Goal: Task Accomplishment & Management: Complete application form

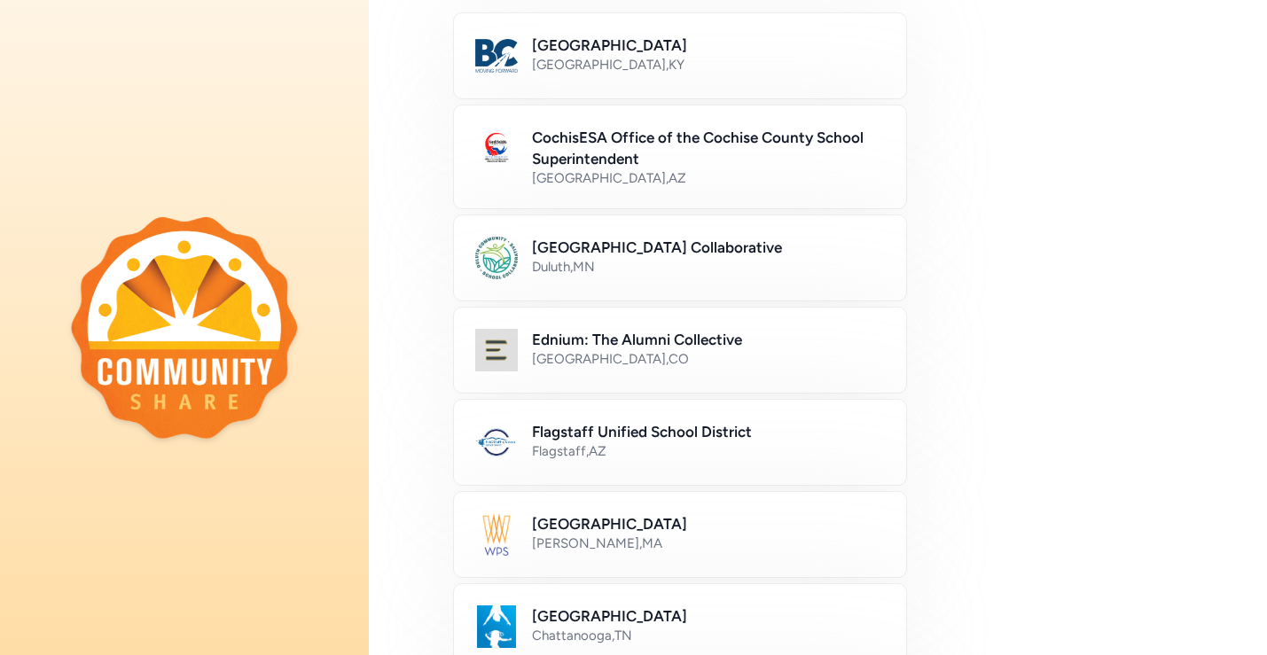
scroll to position [215, 0]
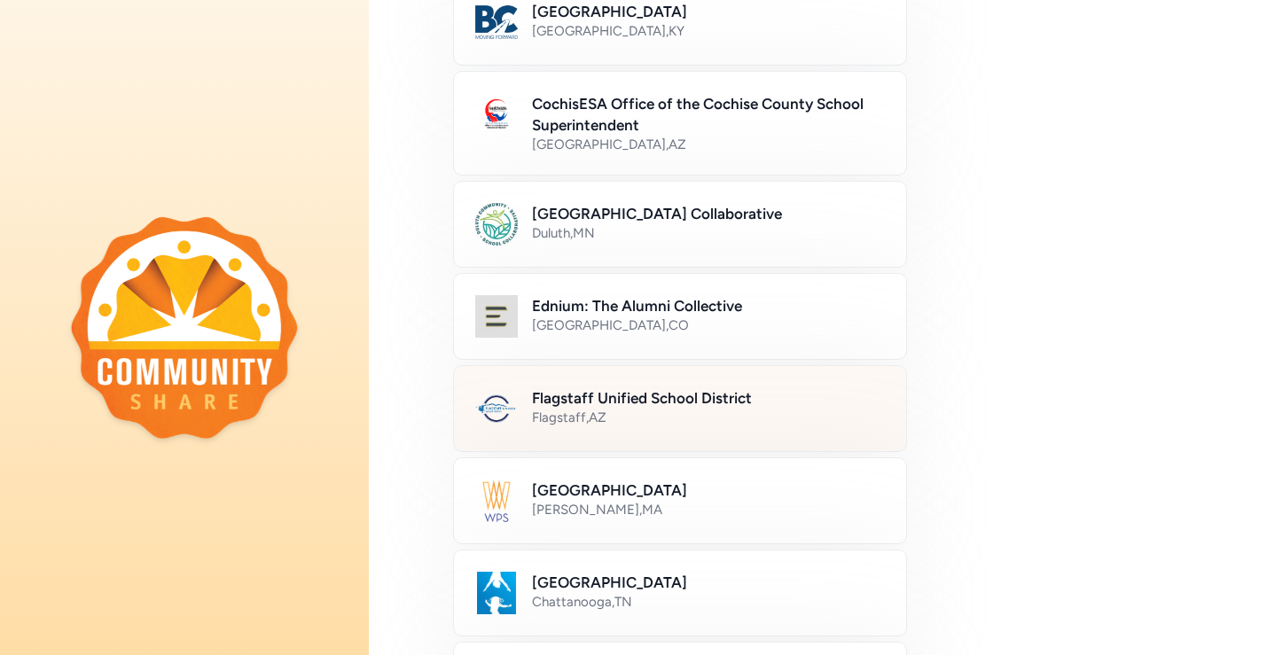
click at [715, 405] on h2 "Flagstaff Unified School District" at bounding box center [708, 397] width 353 height 21
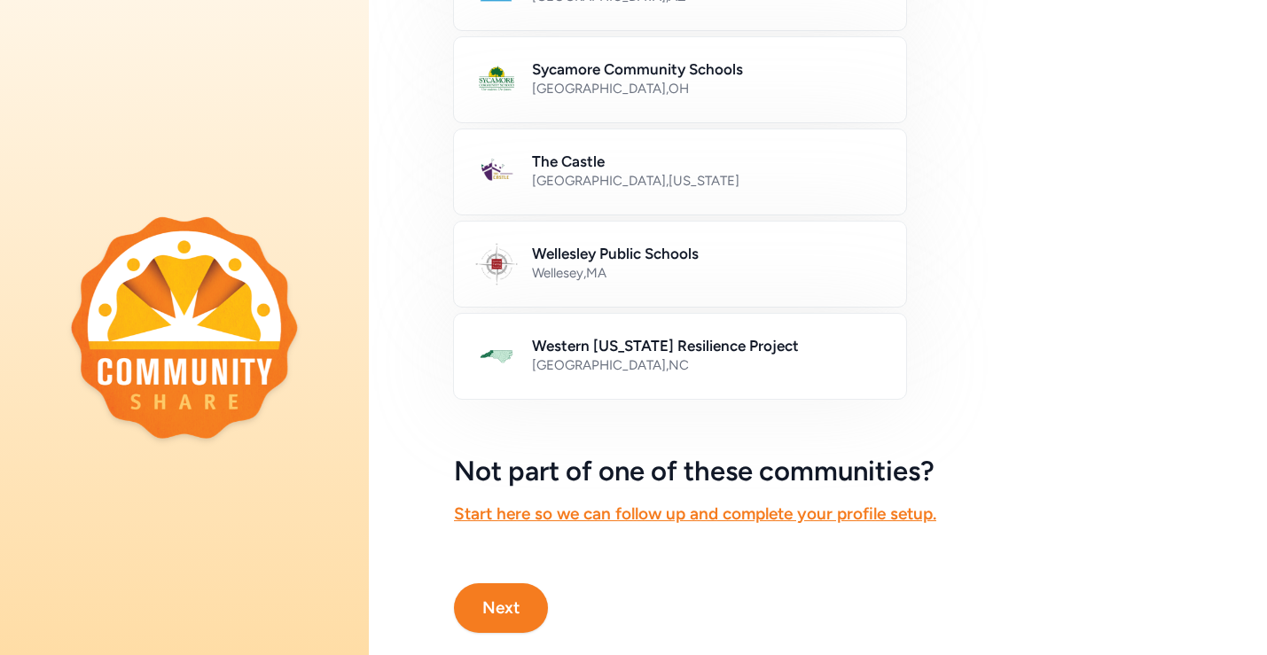
scroll to position [1040, 0]
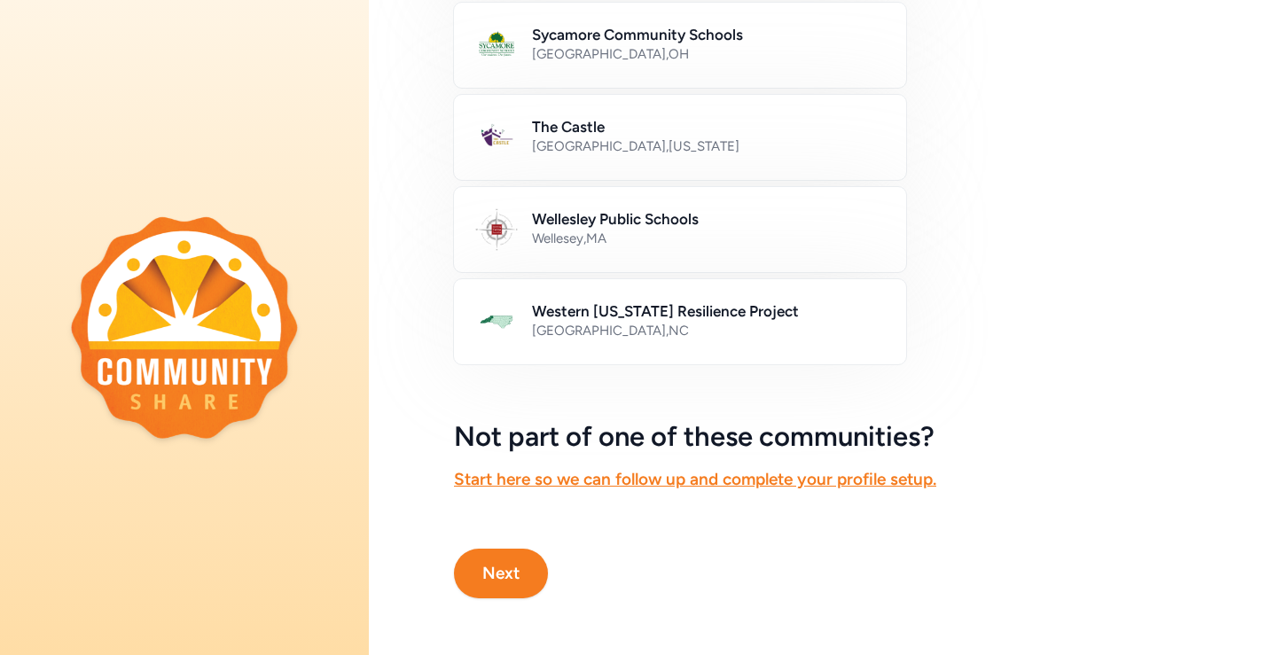
click at [504, 573] on button "Next" at bounding box center [501, 574] width 94 height 50
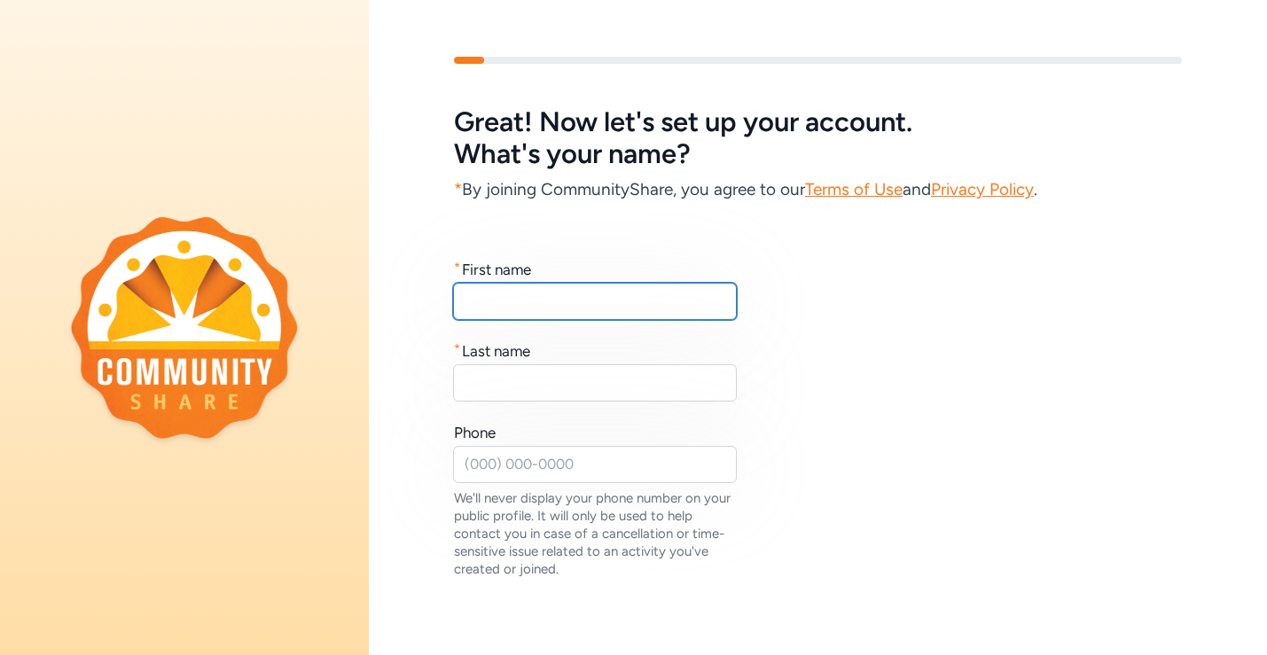
click at [630, 301] on input "text" at bounding box center [595, 301] width 284 height 37
type input "[PERSON_NAME]"
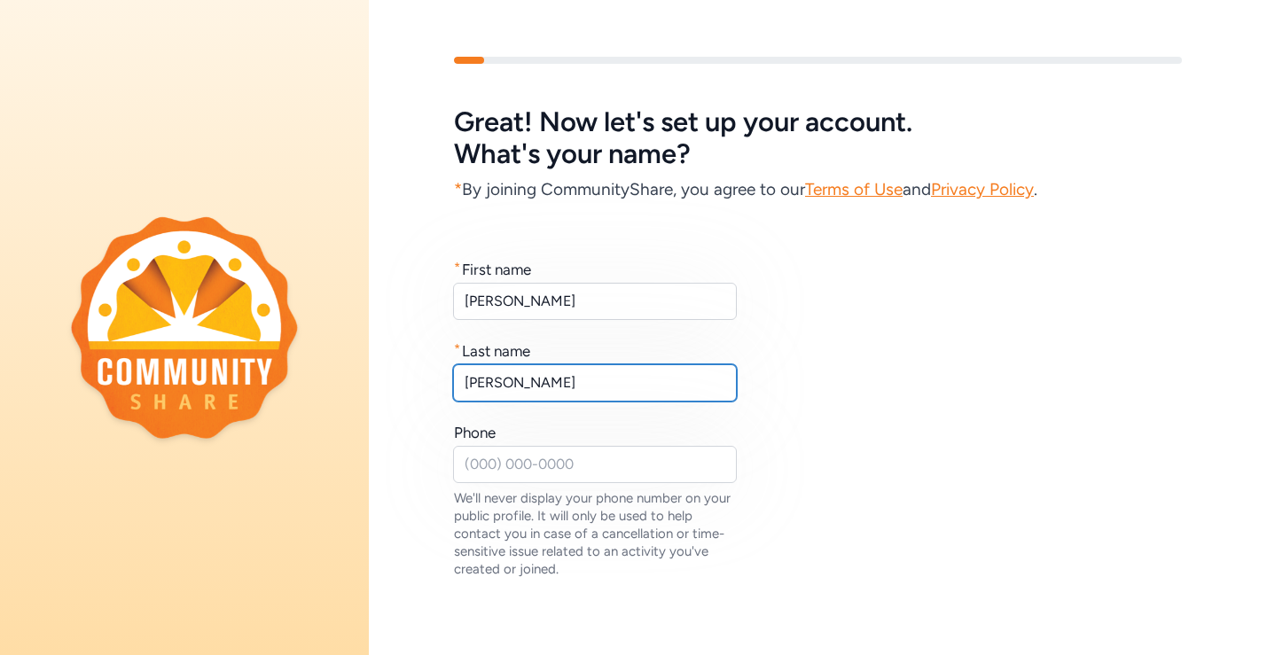
type input "[PERSON_NAME]"
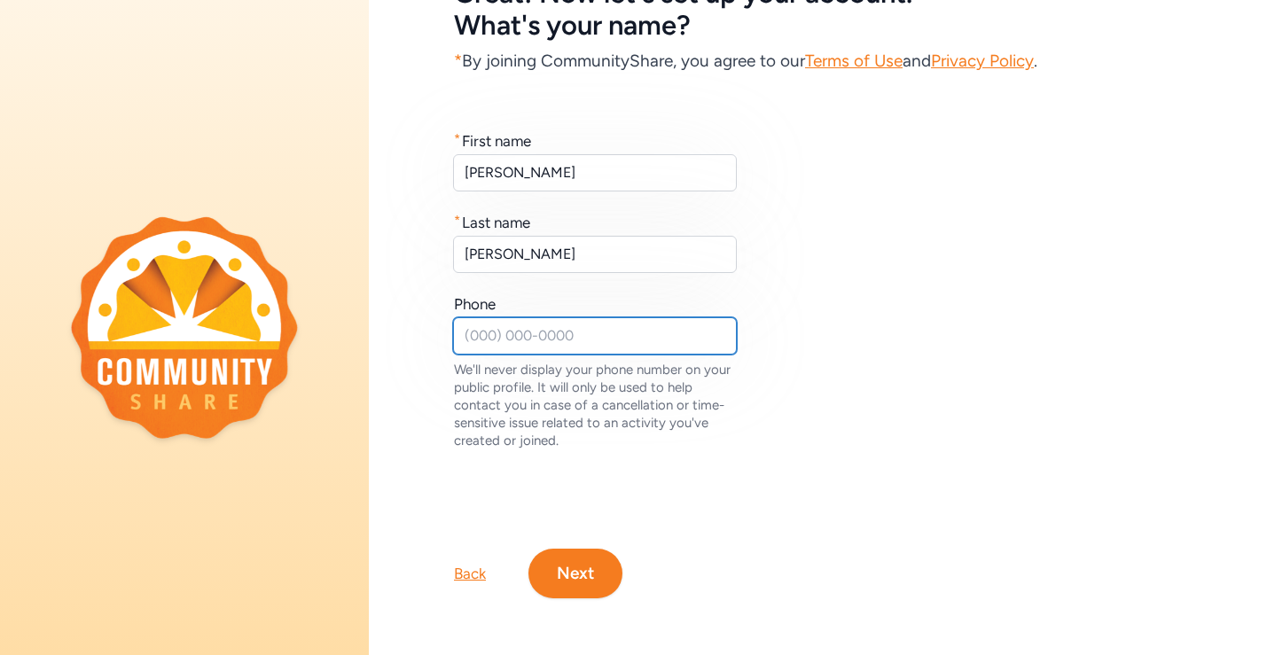
scroll to position [128, 0]
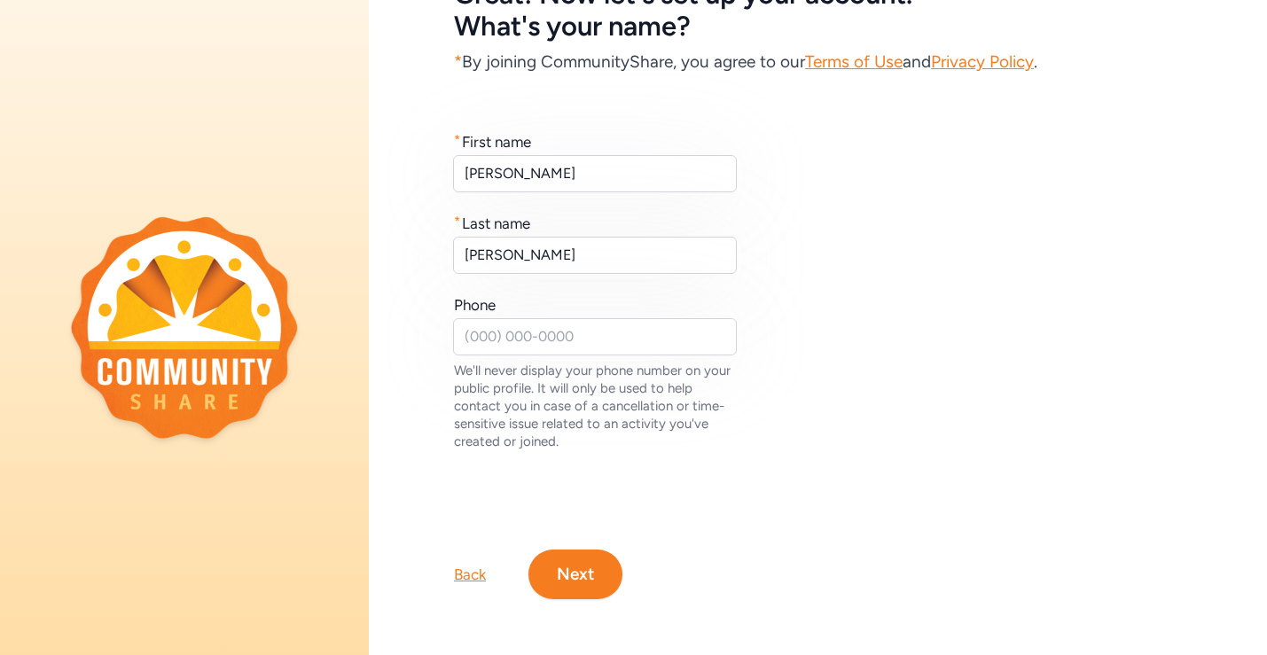
click at [581, 567] on button "Next" at bounding box center [575, 575] width 94 height 50
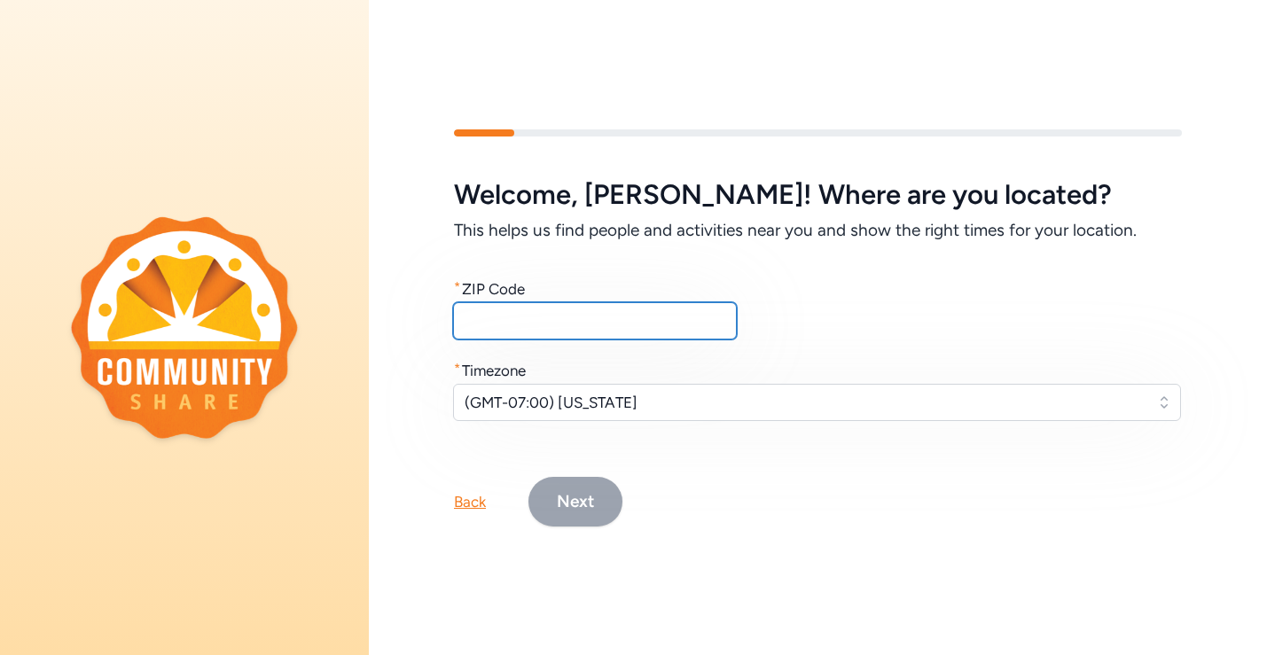
click at [583, 325] on input "text" at bounding box center [595, 320] width 284 height 37
type input "86005"
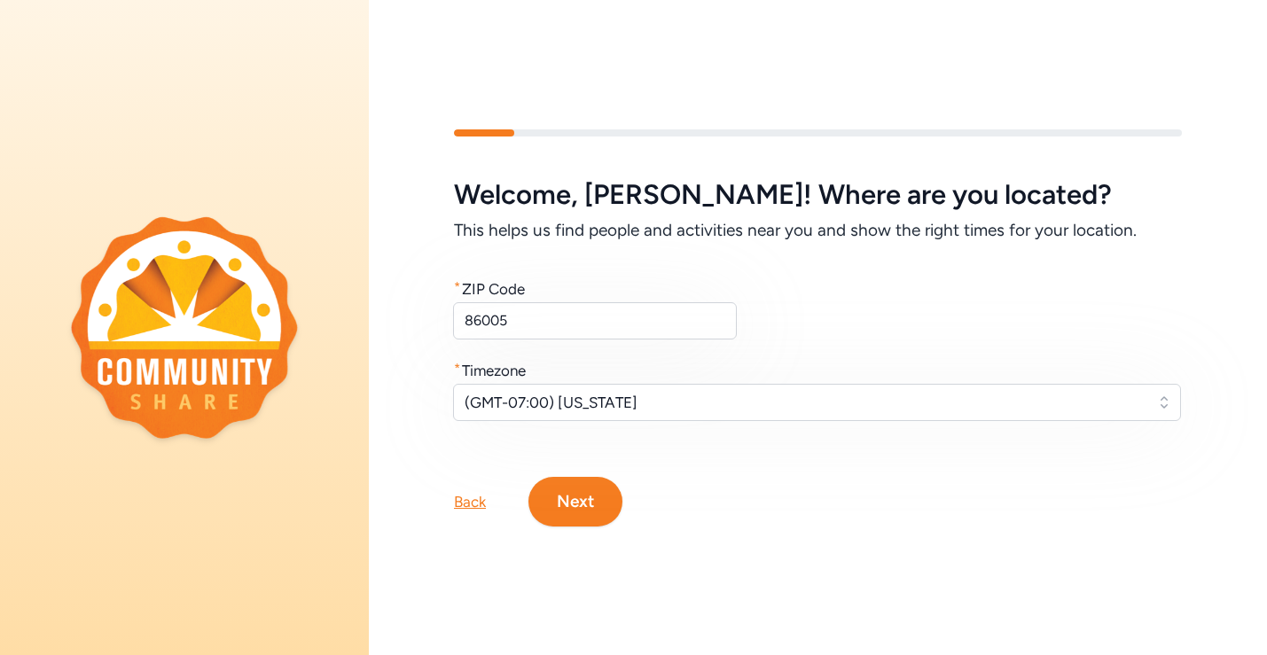
click at [583, 498] on button "Next" at bounding box center [575, 502] width 94 height 50
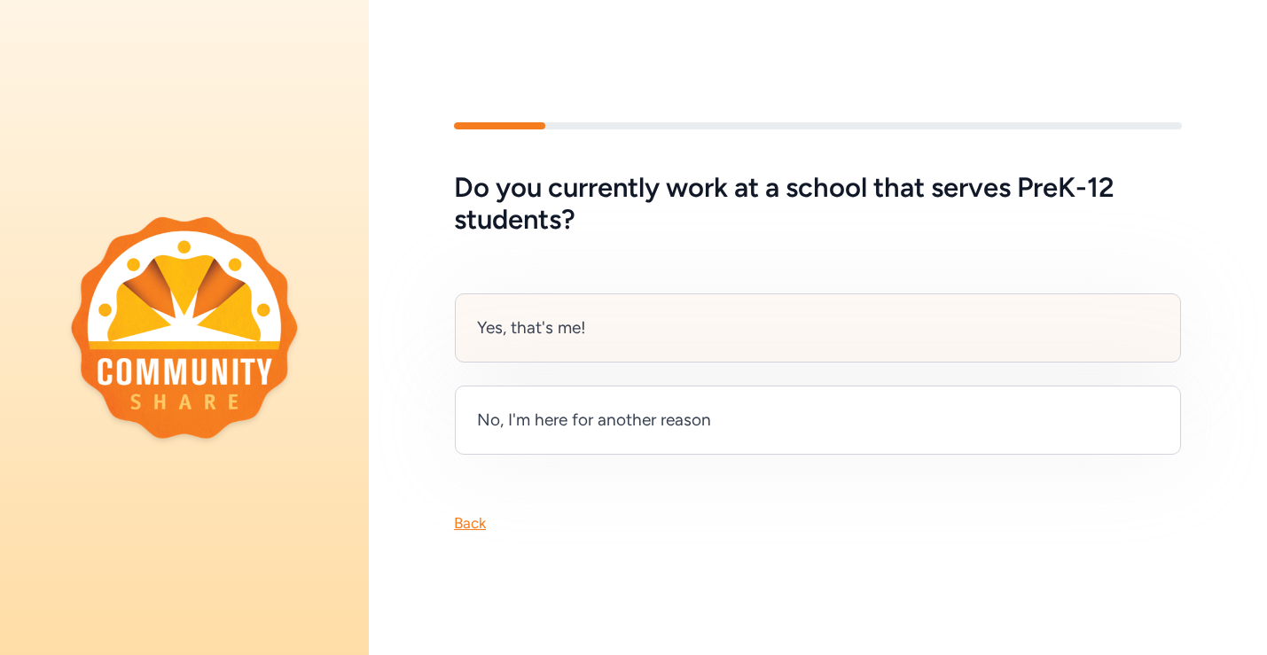
click at [655, 342] on div "Yes, that's me!" at bounding box center [818, 328] width 726 height 69
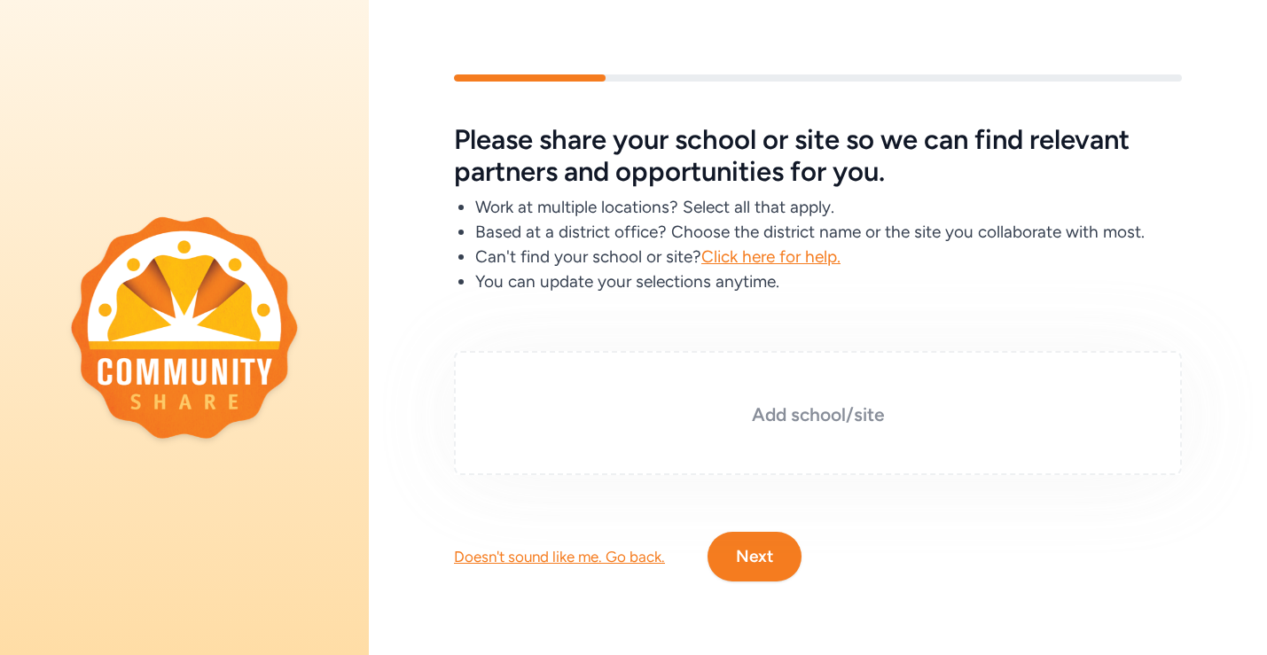
click at [810, 415] on h3 "Add school/site" at bounding box center [817, 415] width 639 height 25
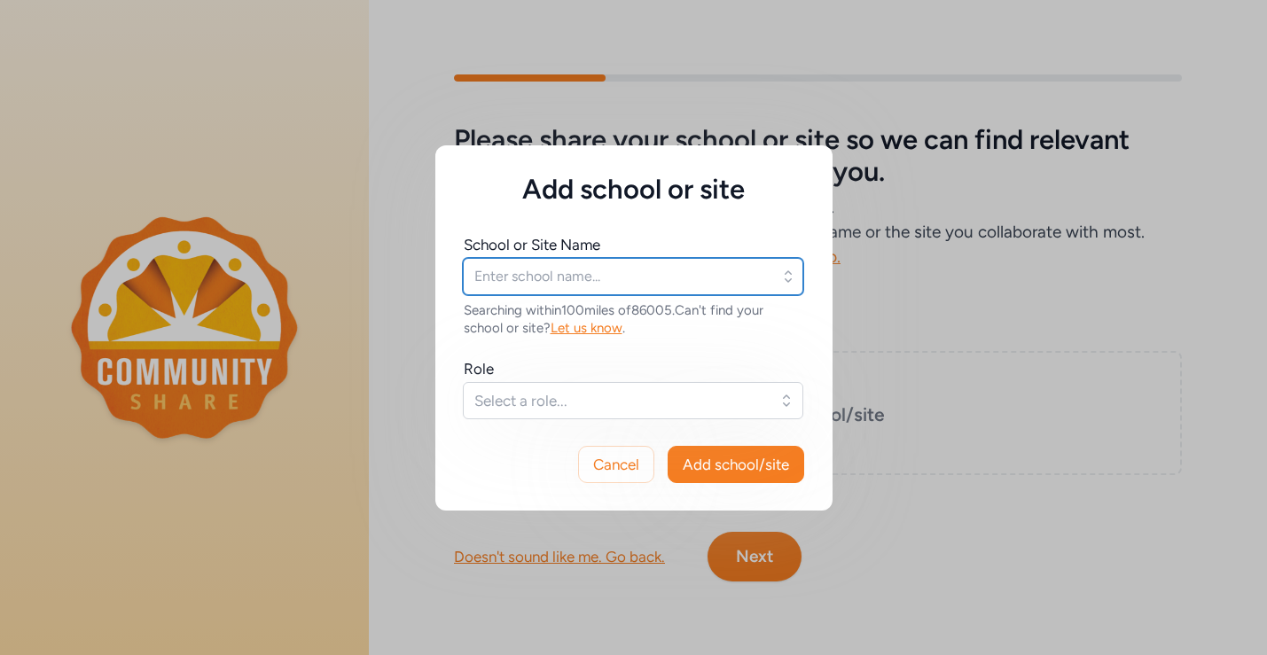
click at [629, 273] on input "text" at bounding box center [633, 276] width 340 height 37
type input "D"
type input "M"
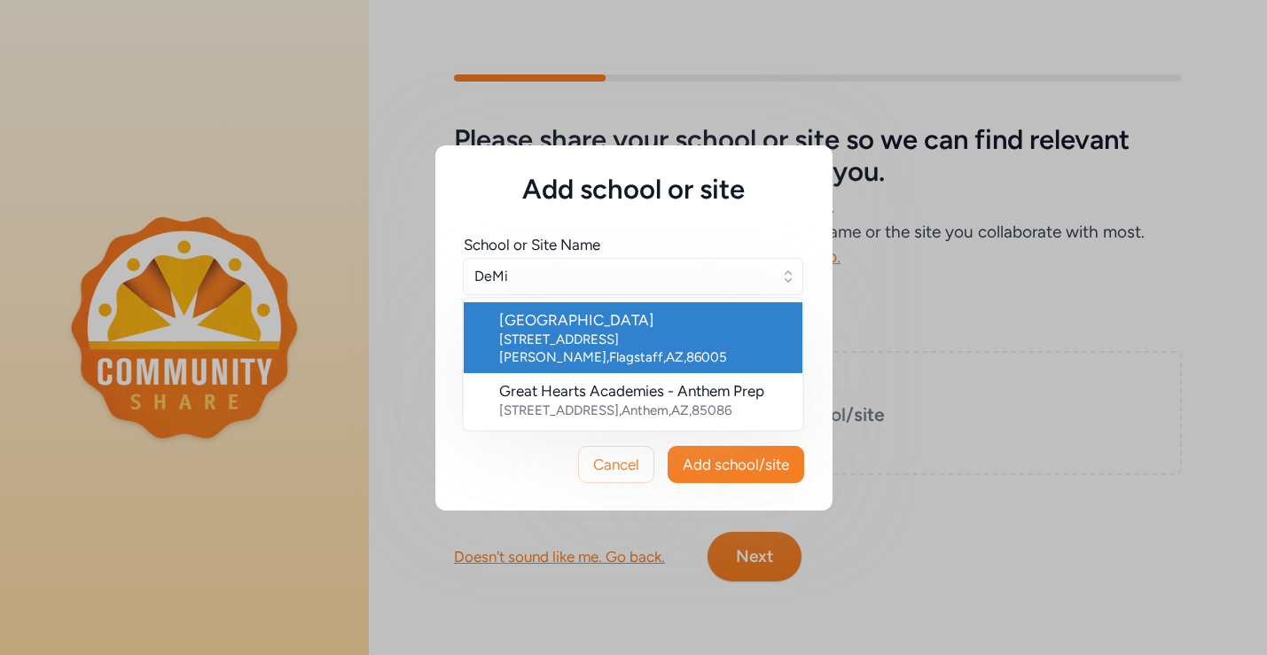
click at [630, 329] on div "[GEOGRAPHIC_DATA]" at bounding box center [643, 319] width 289 height 21
type input "[GEOGRAPHIC_DATA]"
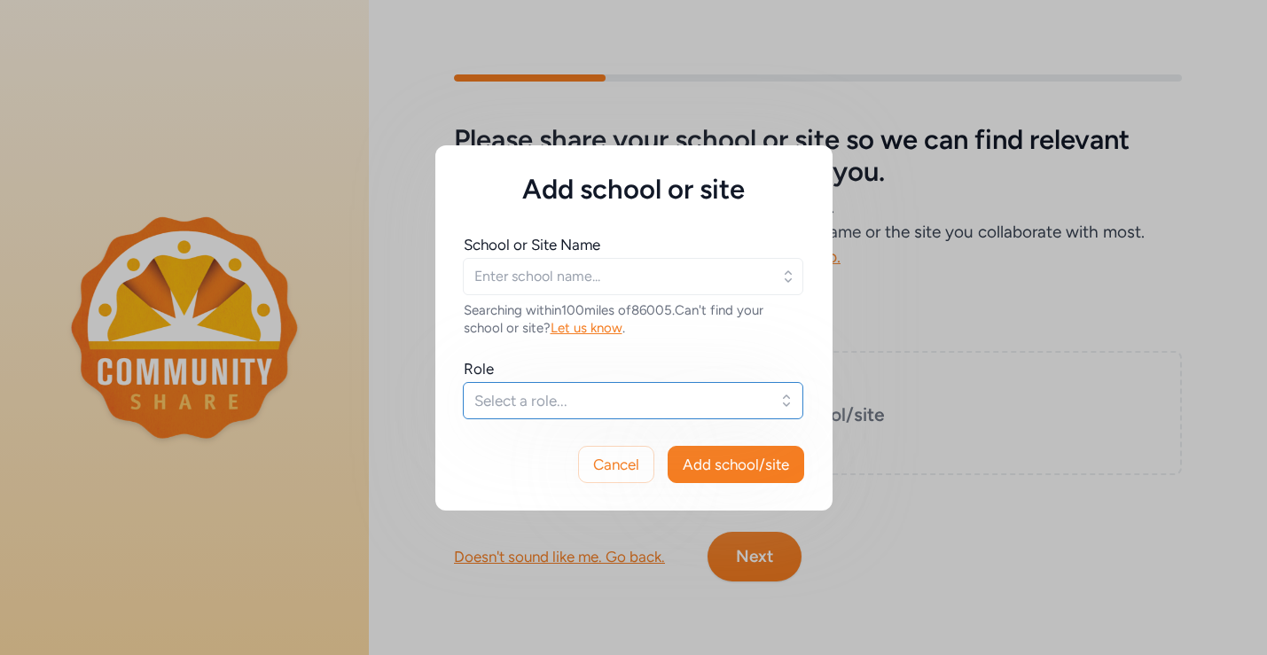
type input "[GEOGRAPHIC_DATA]"
click at [578, 400] on span "Select a role..." at bounding box center [620, 400] width 293 height 21
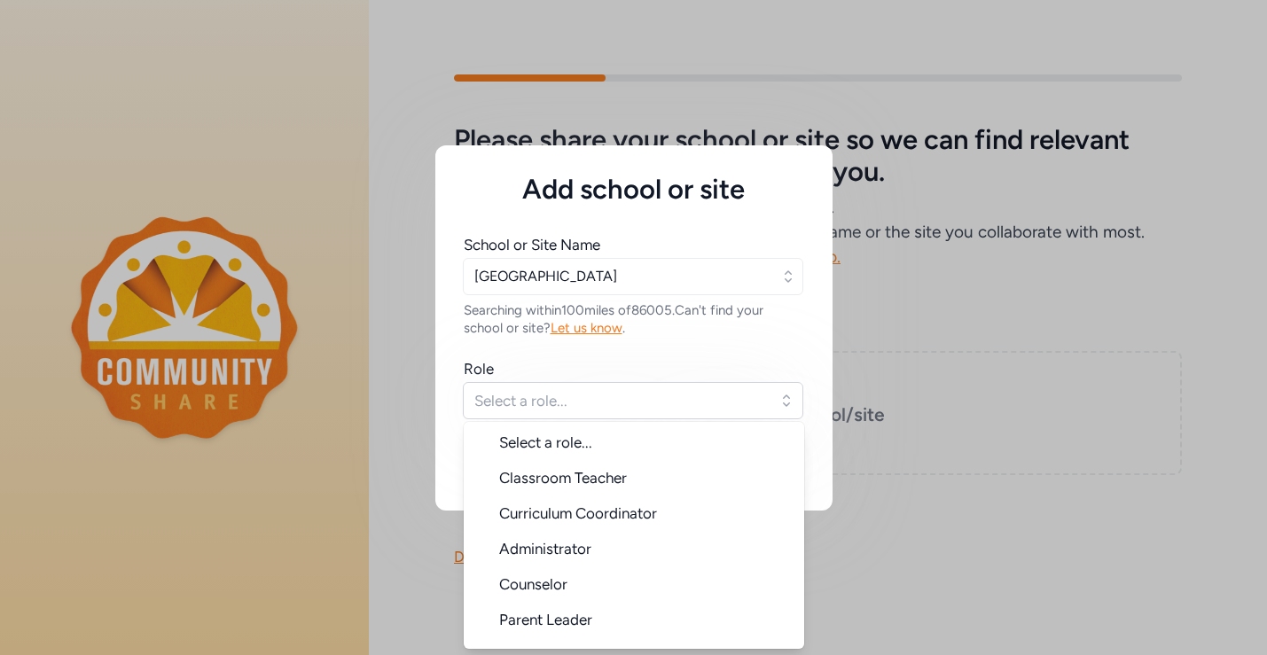
scroll to position [28, 0]
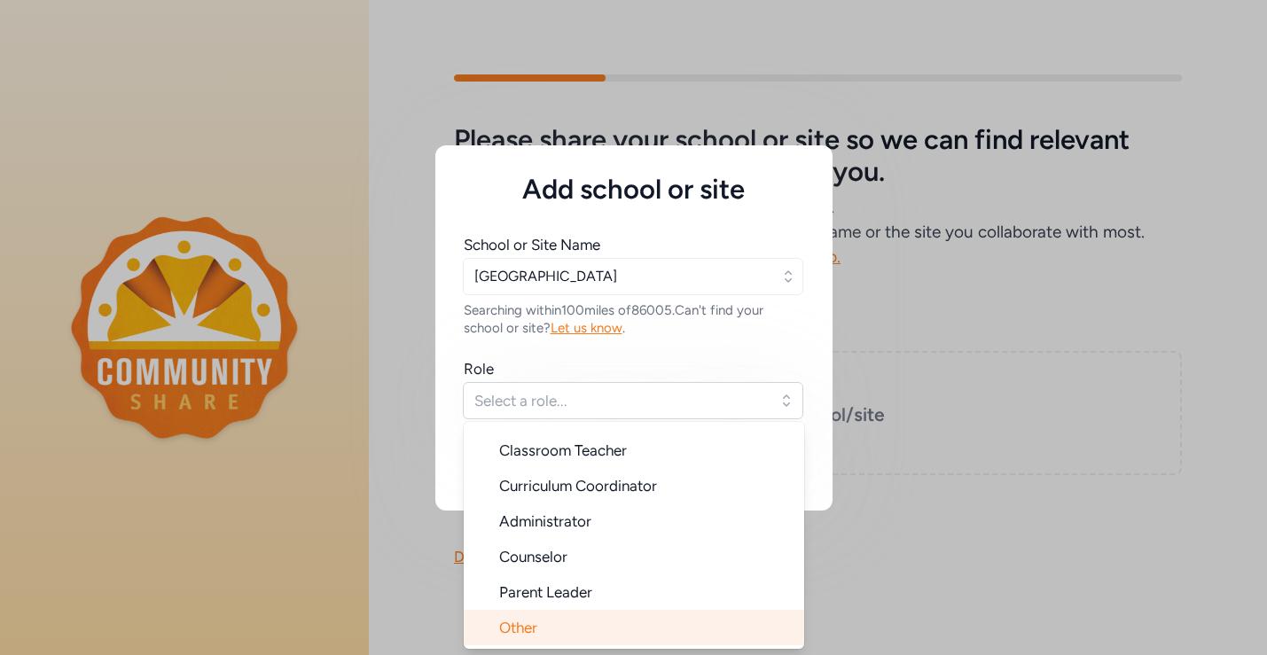
click at [551, 625] on li "Other" at bounding box center [634, 627] width 340 height 35
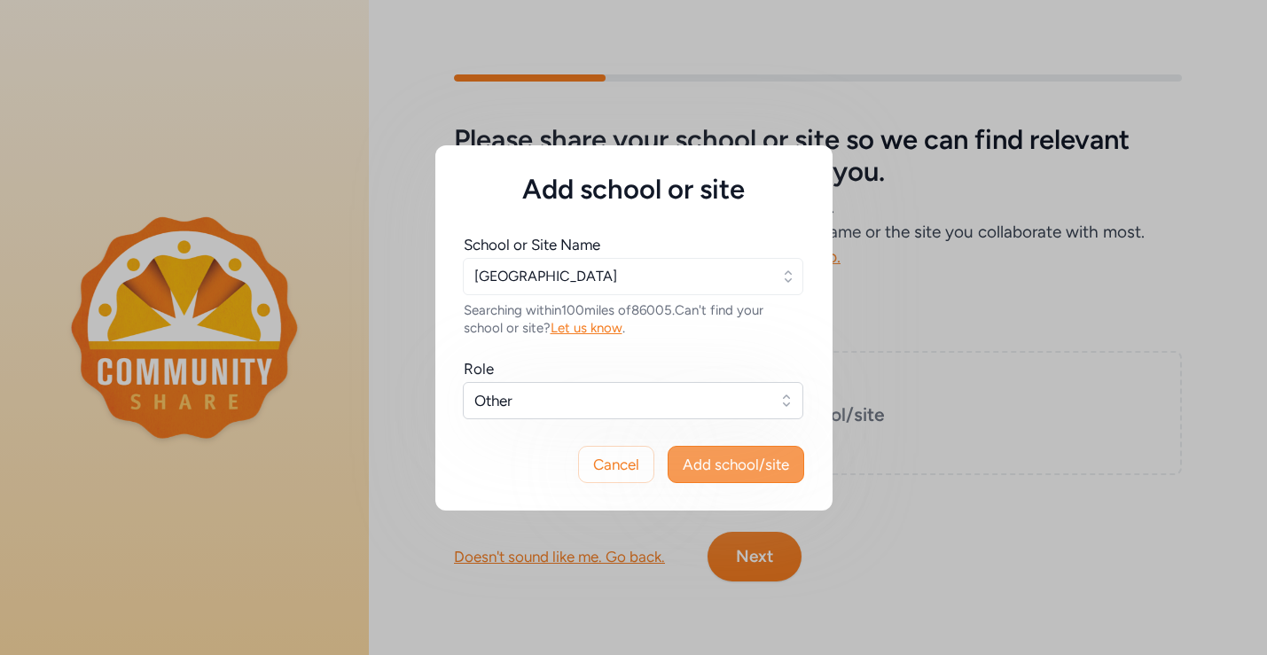
click at [759, 460] on span "Add school/site" at bounding box center [736, 464] width 106 height 21
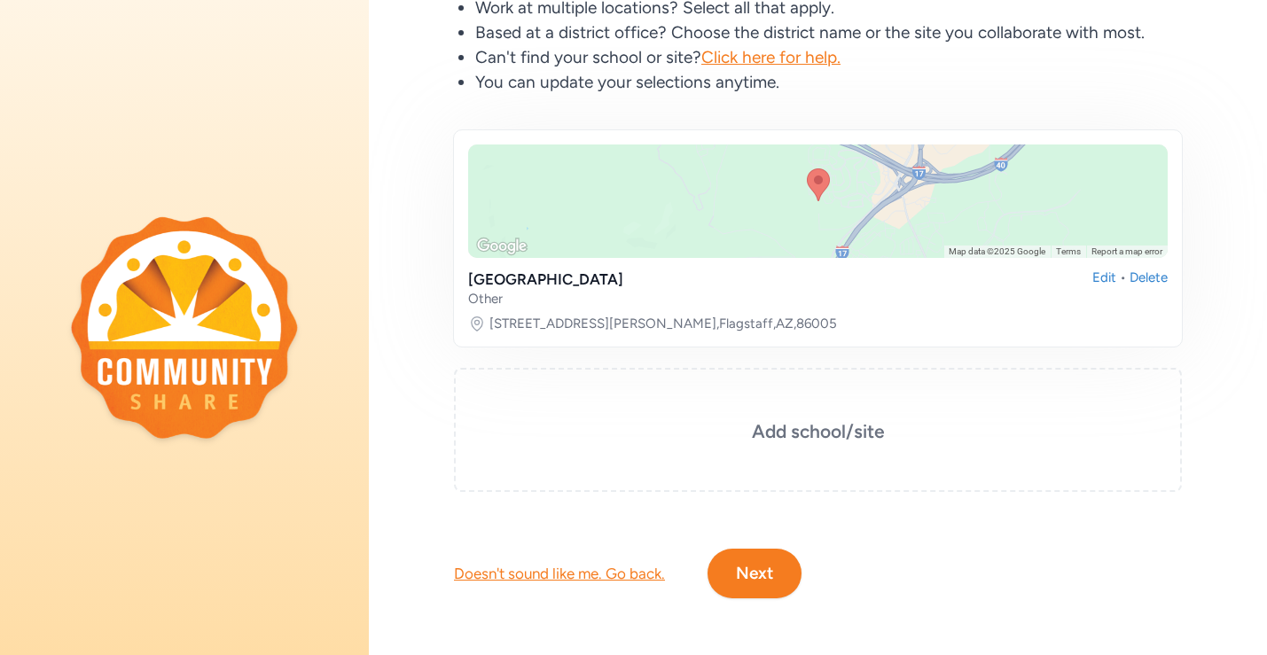
scroll to position [181, 0]
click at [752, 573] on button "Next" at bounding box center [755, 575] width 94 height 50
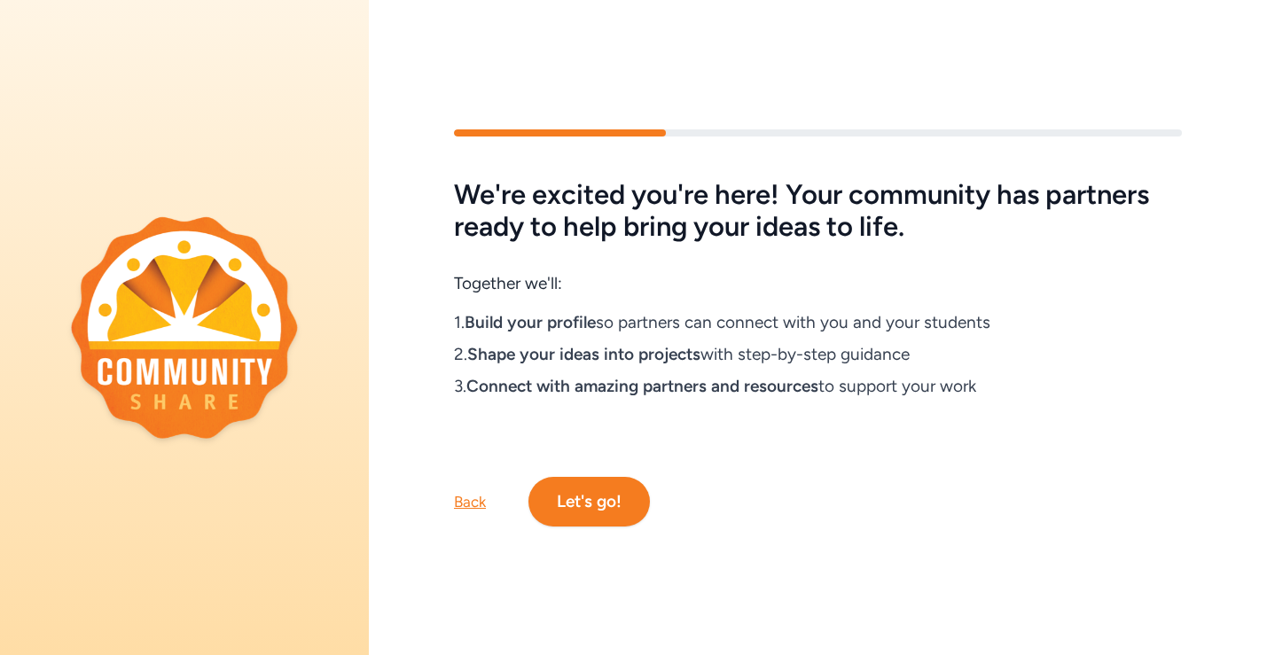
click at [586, 499] on button "Let's go!" at bounding box center [588, 502] width 121 height 50
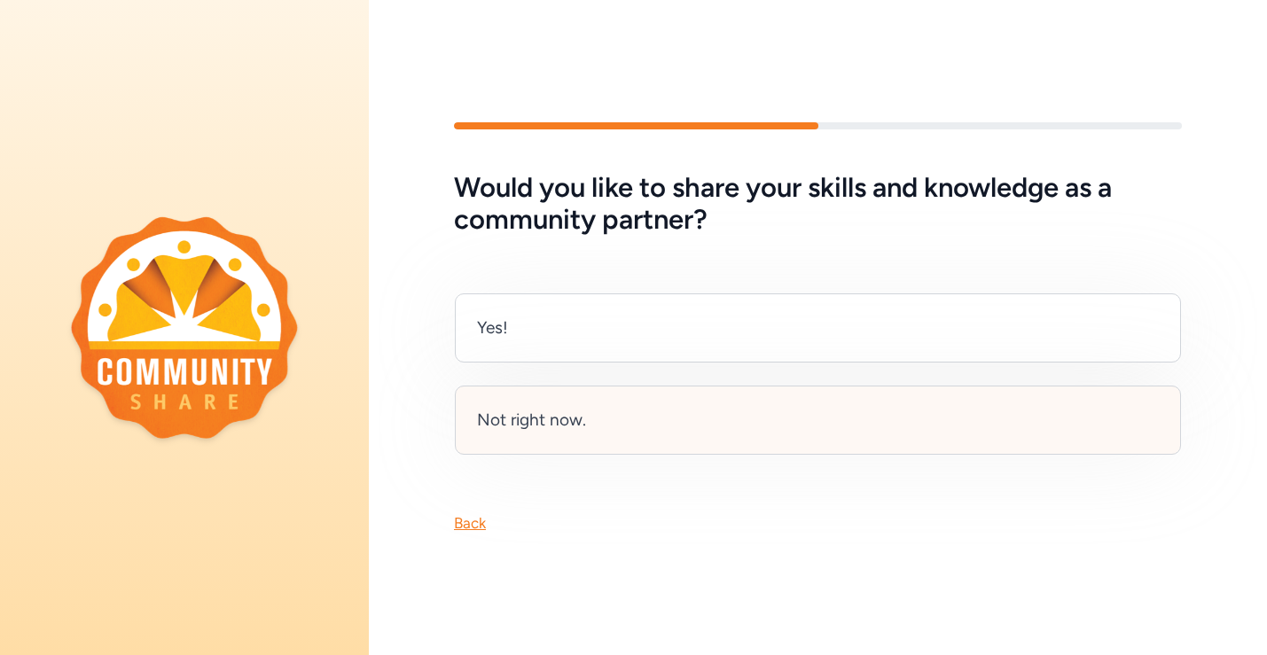
click at [559, 418] on div "Not right now." at bounding box center [531, 420] width 109 height 25
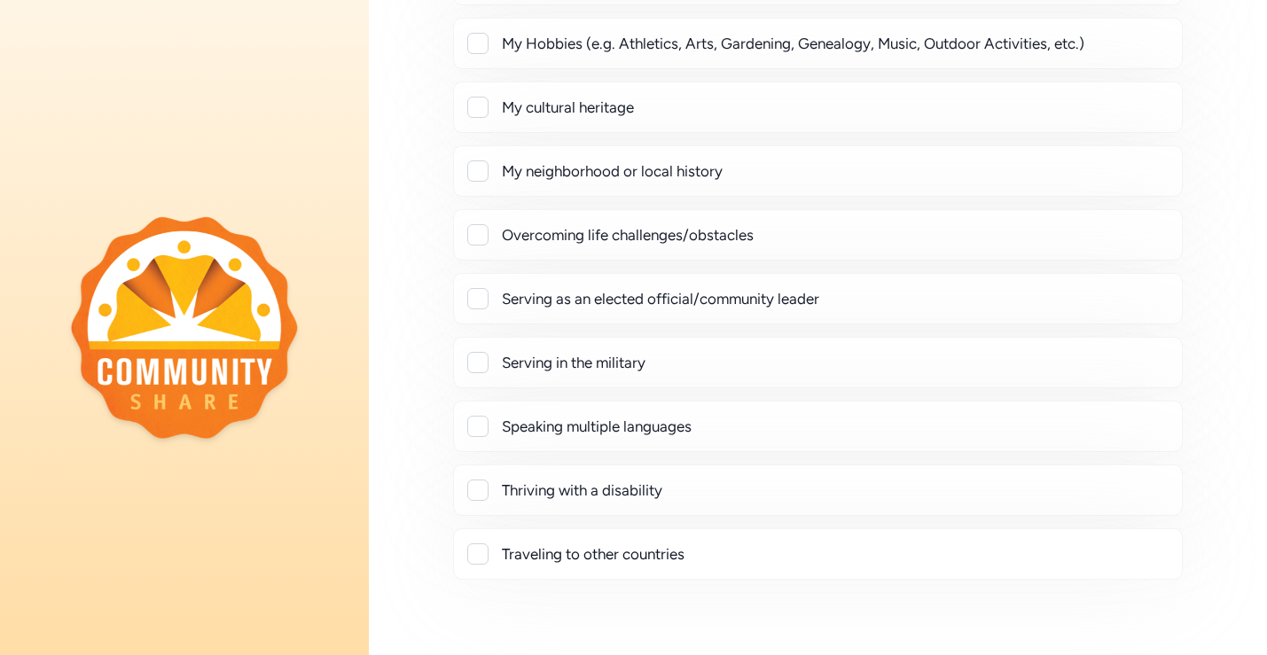
scroll to position [366, 0]
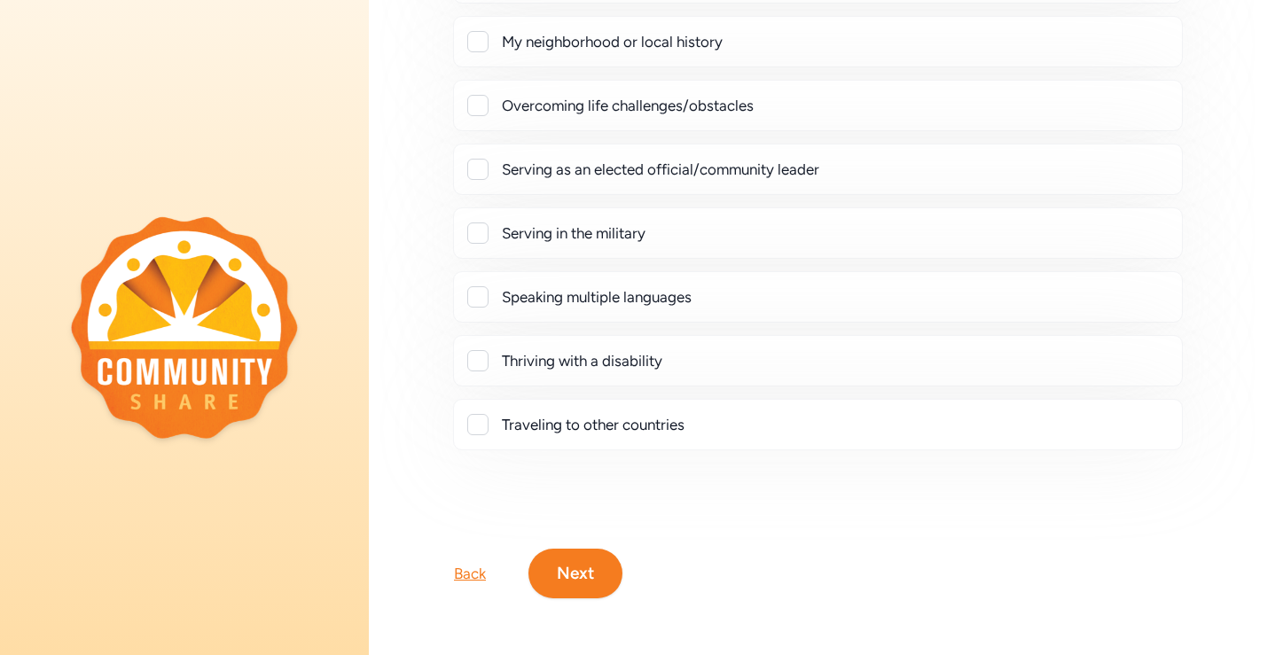
click at [568, 567] on button "Next" at bounding box center [575, 574] width 94 height 50
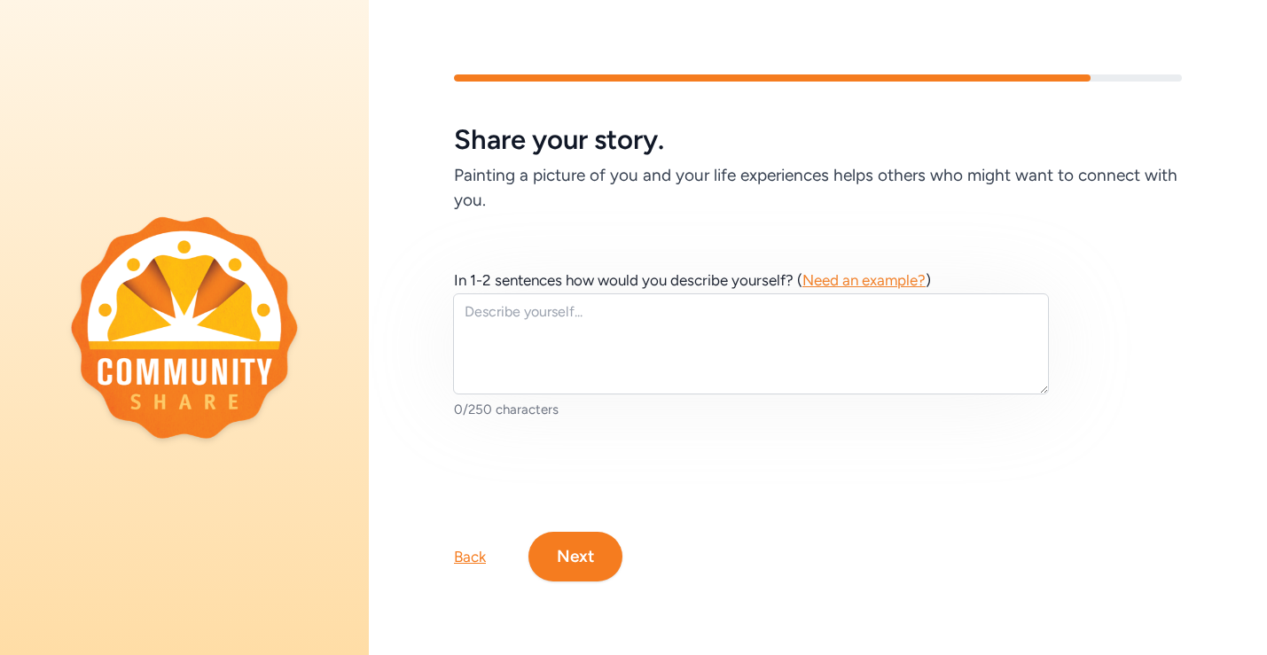
click at [568, 567] on button "Next" at bounding box center [575, 557] width 94 height 50
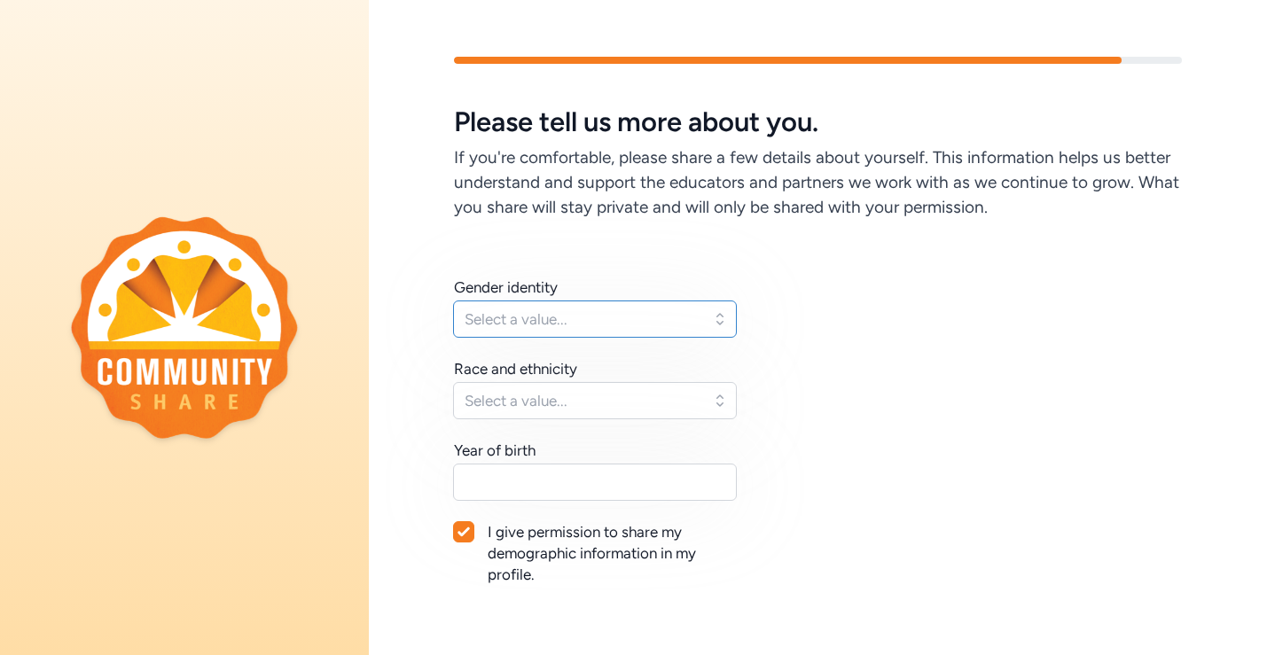
click at [588, 321] on span "Select a value..." at bounding box center [583, 319] width 236 height 21
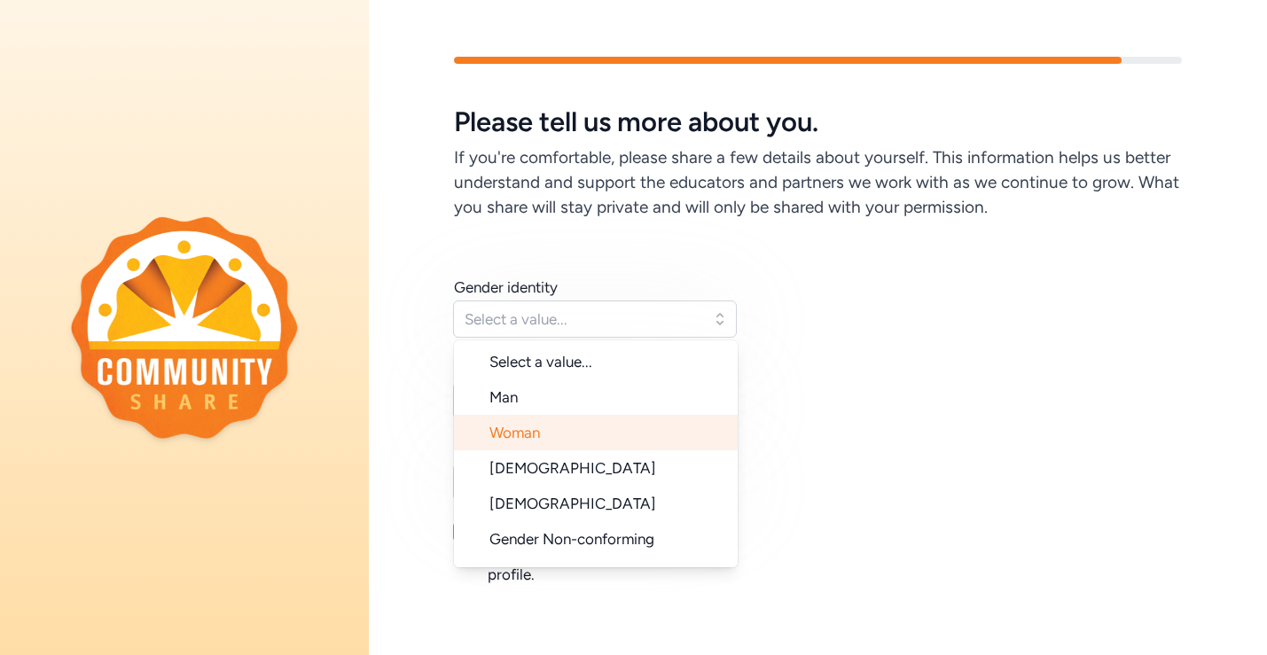
click at [544, 431] on li "Woman" at bounding box center [596, 432] width 284 height 35
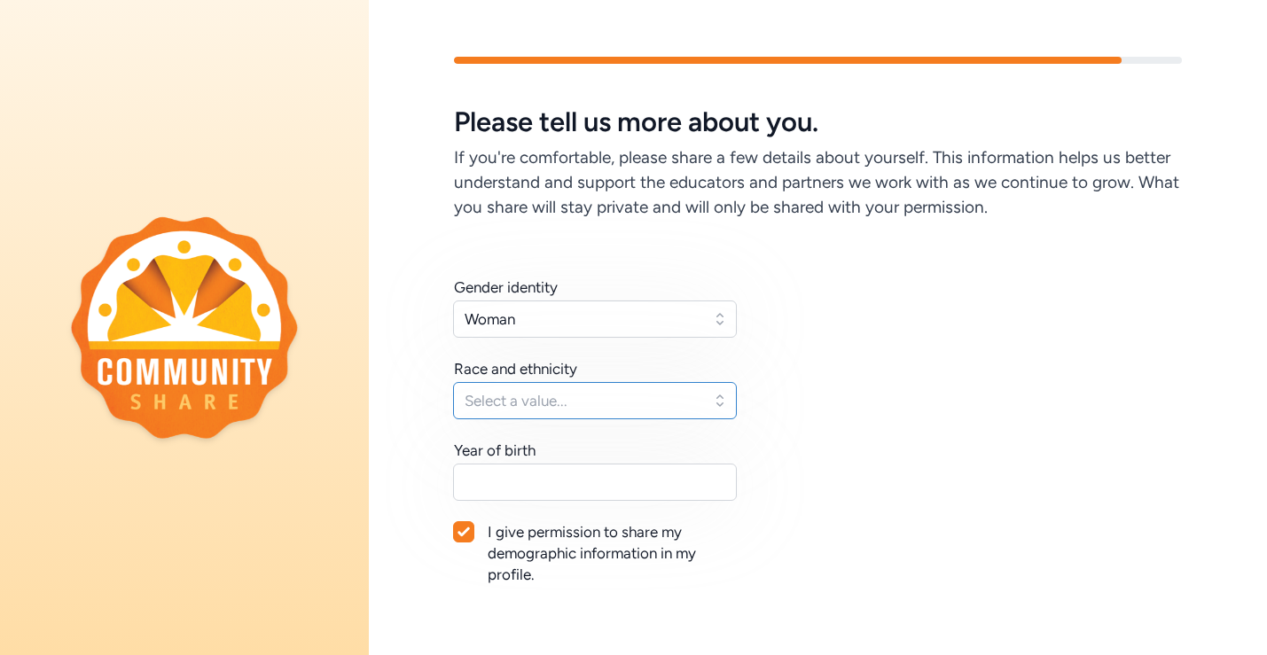
click at [557, 409] on span "Select a value..." at bounding box center [583, 400] width 236 height 21
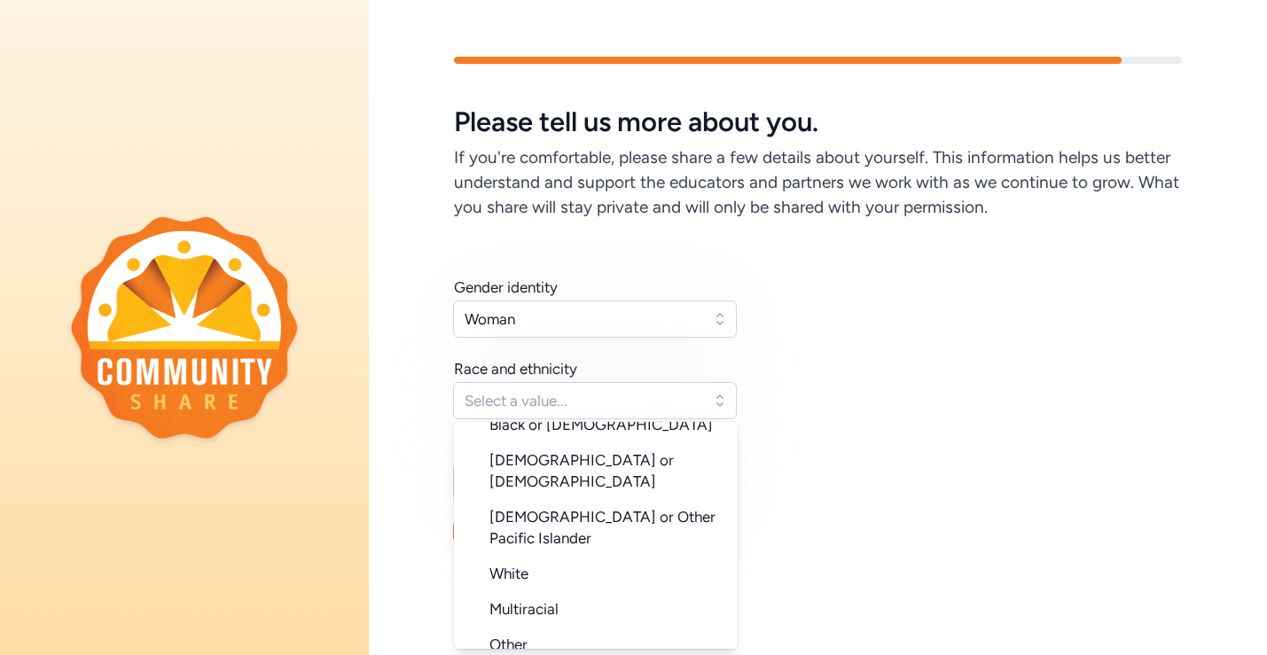
scroll to position [177, 0]
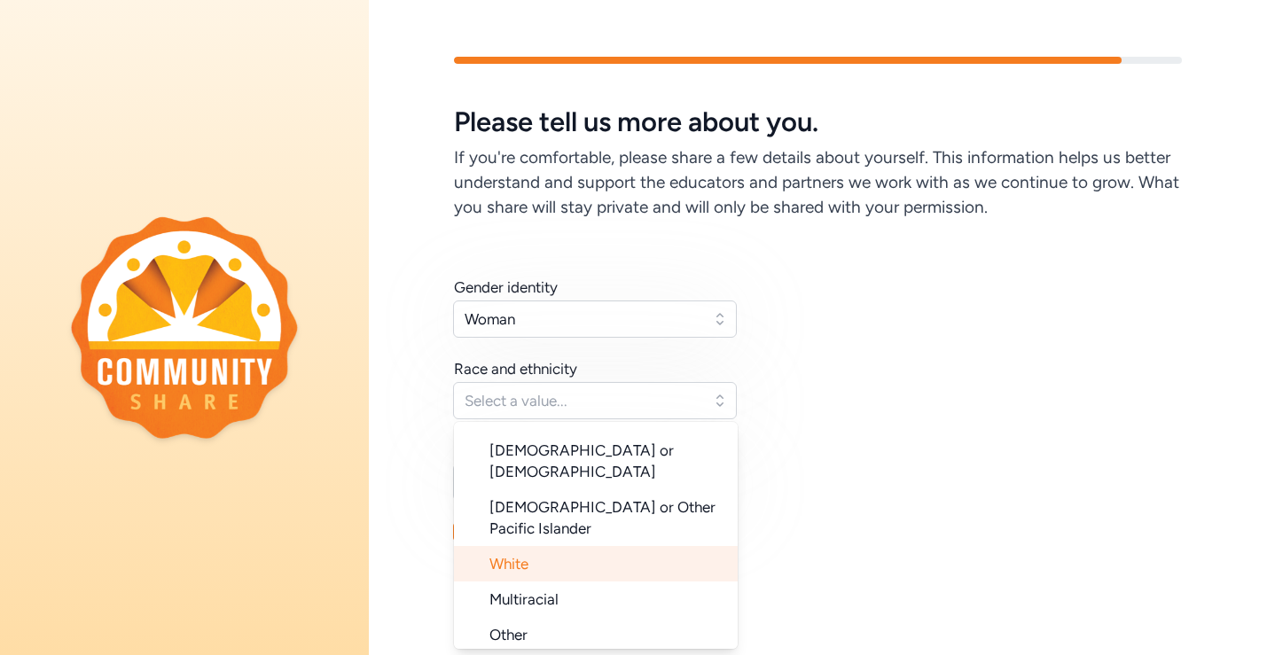
click at [549, 546] on li "White" at bounding box center [596, 563] width 284 height 35
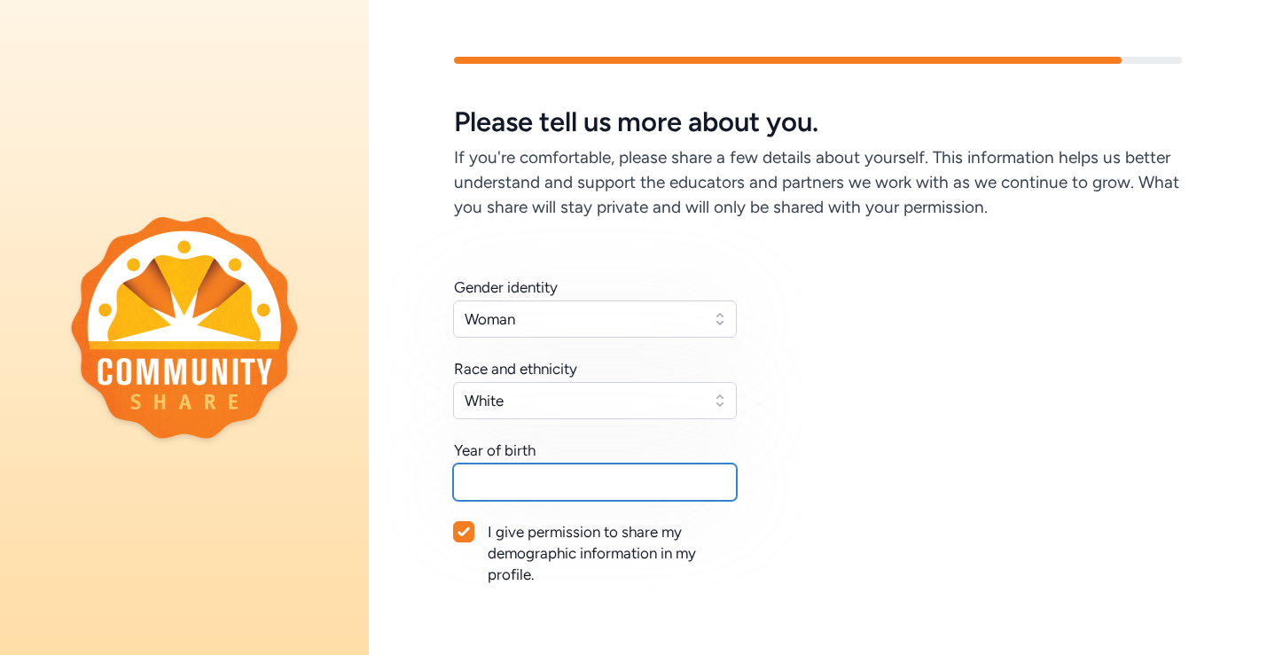
click at [547, 497] on input "text" at bounding box center [595, 482] width 284 height 37
type input "1975"
click at [465, 533] on icon at bounding box center [464, 532] width 12 height 9
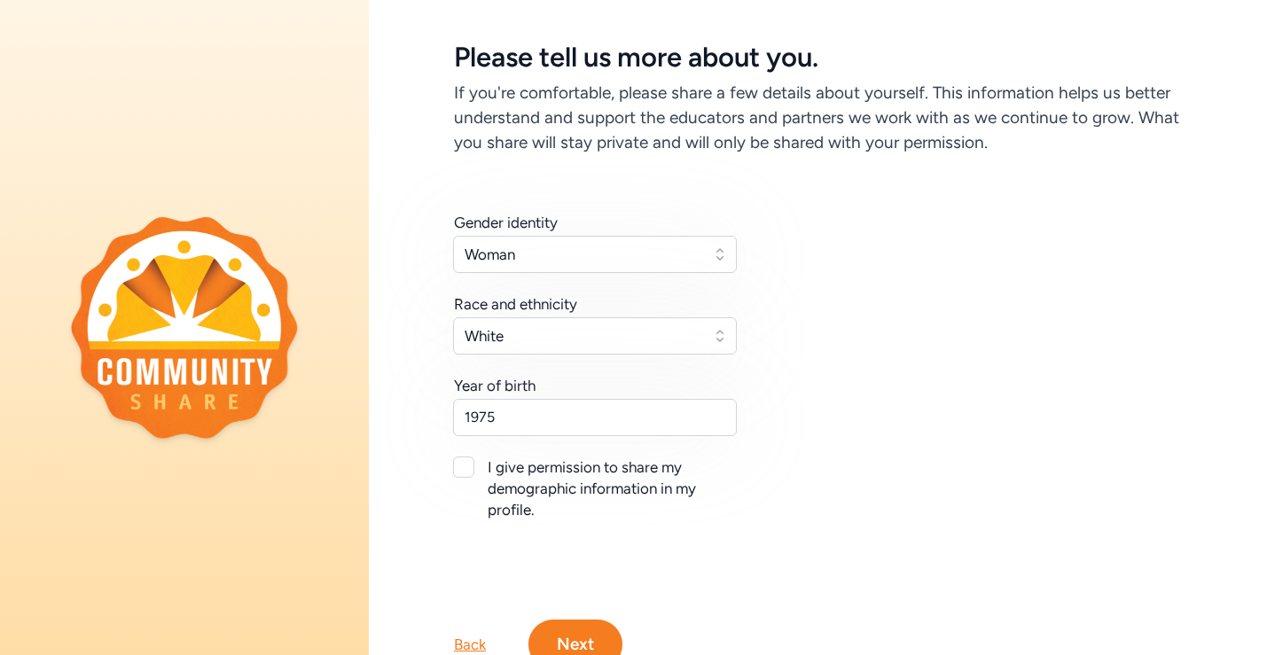
scroll to position [136, 0]
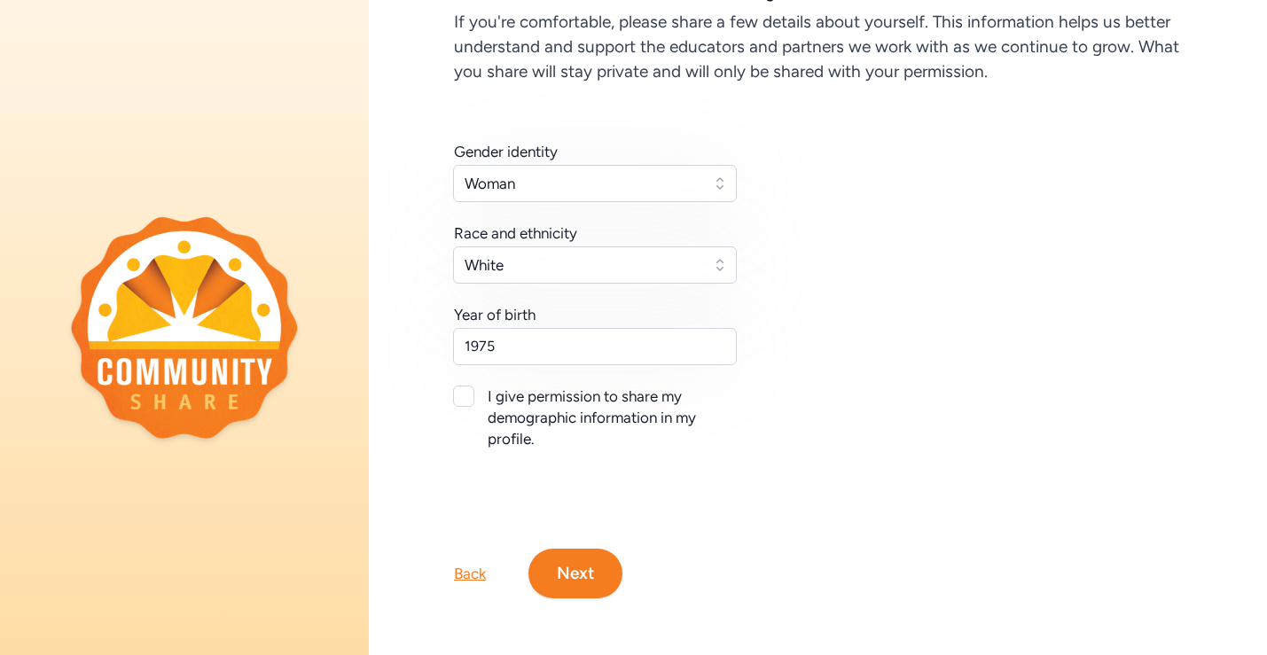
click at [464, 395] on div at bounding box center [463, 396] width 21 height 21
checkbox input "true"
click at [573, 579] on button "Next" at bounding box center [575, 574] width 94 height 50
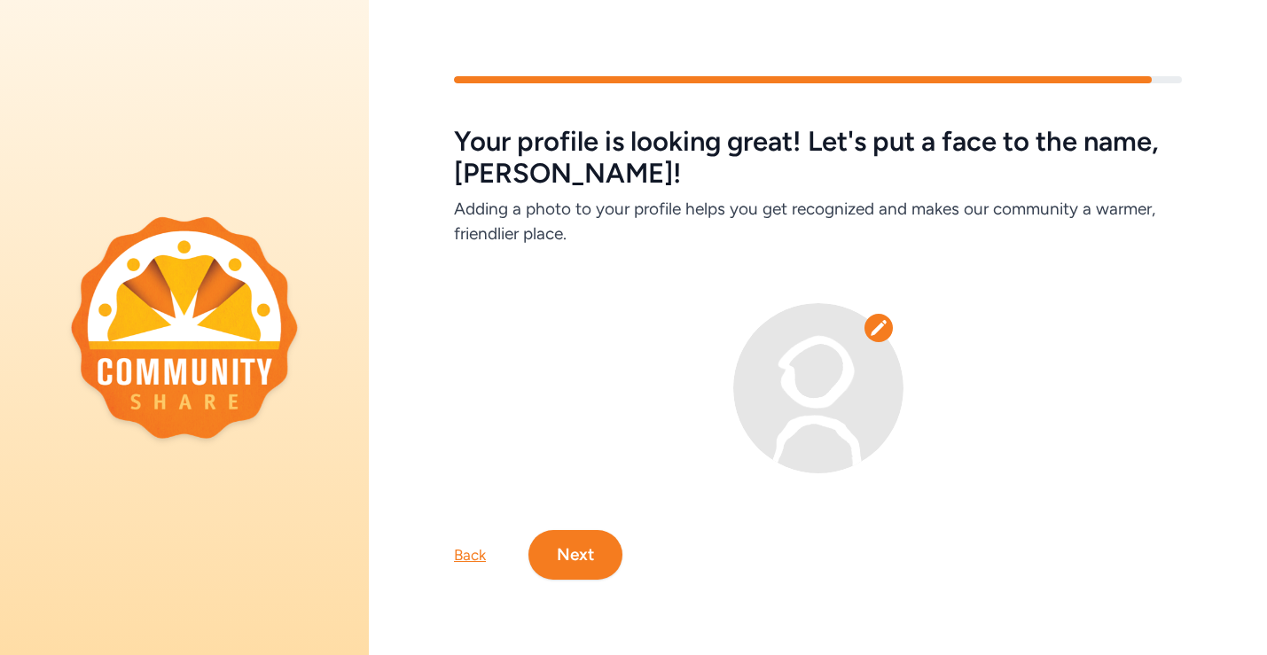
click at [575, 556] on button "Next" at bounding box center [575, 555] width 94 height 50
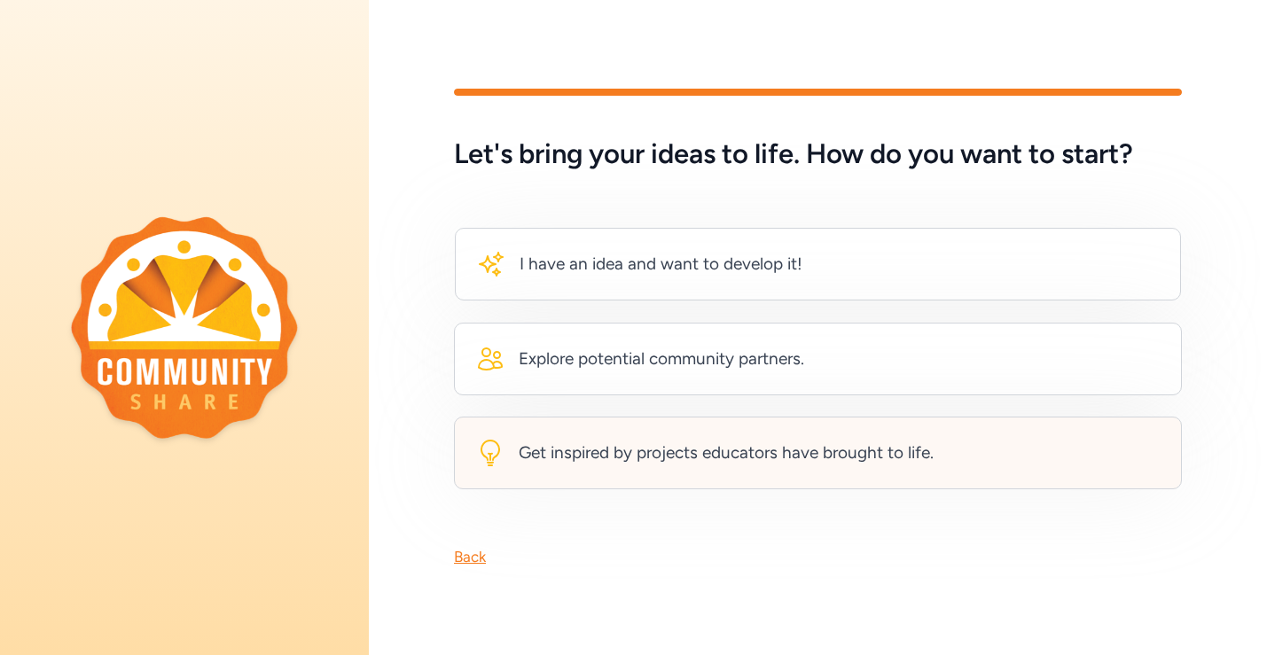
click at [615, 450] on div "Get inspired by projects educators have brought to life." at bounding box center [726, 453] width 415 height 25
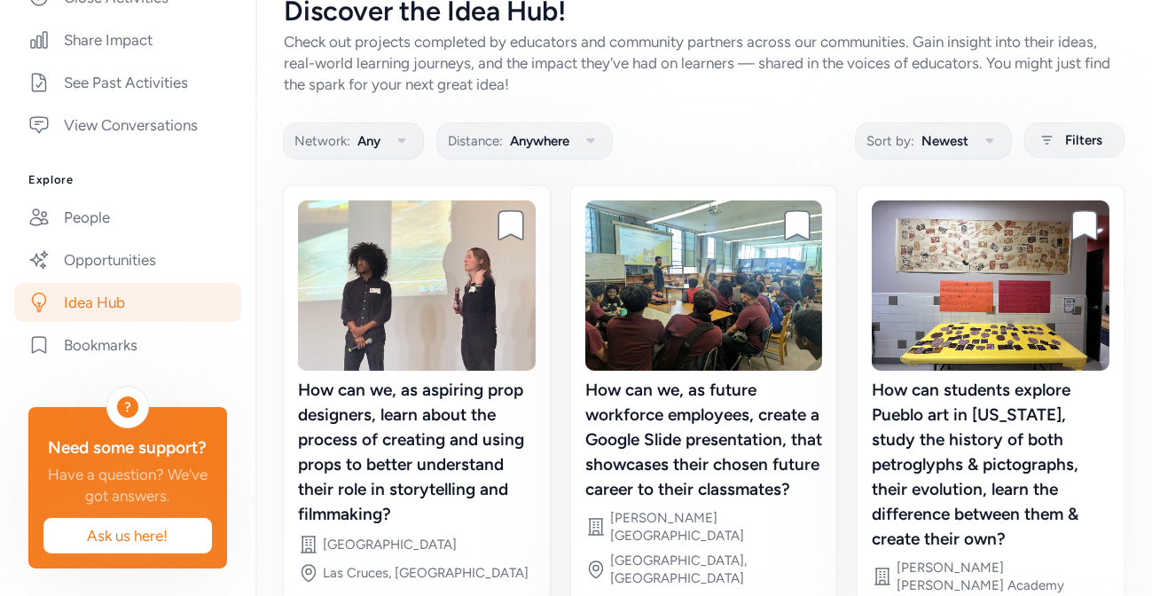
scroll to position [35, 0]
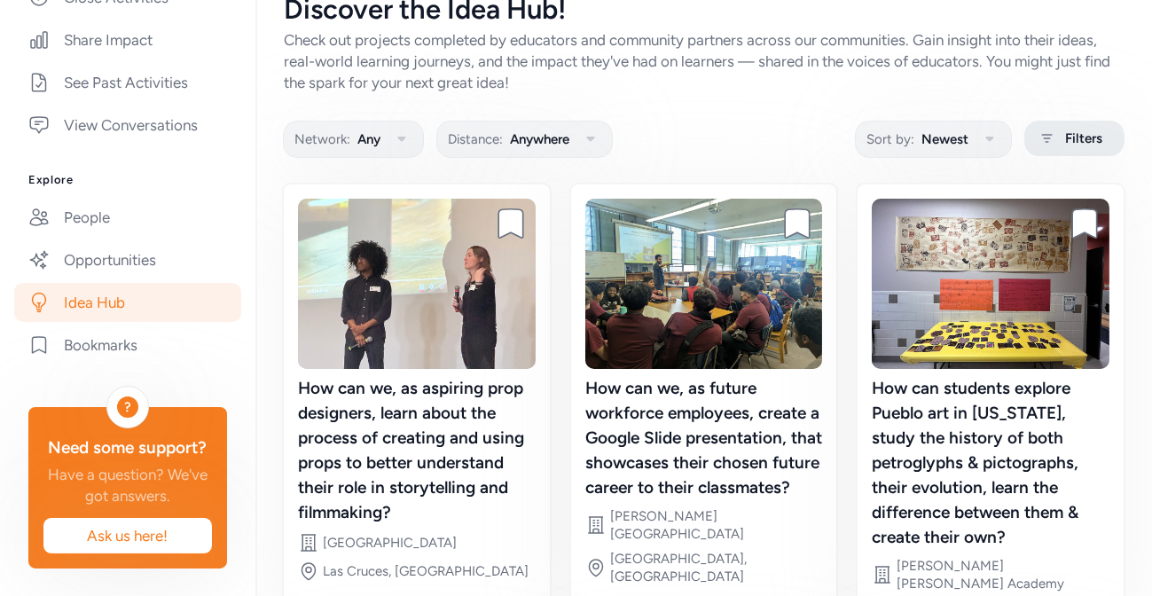
click at [1081, 137] on span "Filters" at bounding box center [1083, 138] width 37 height 21
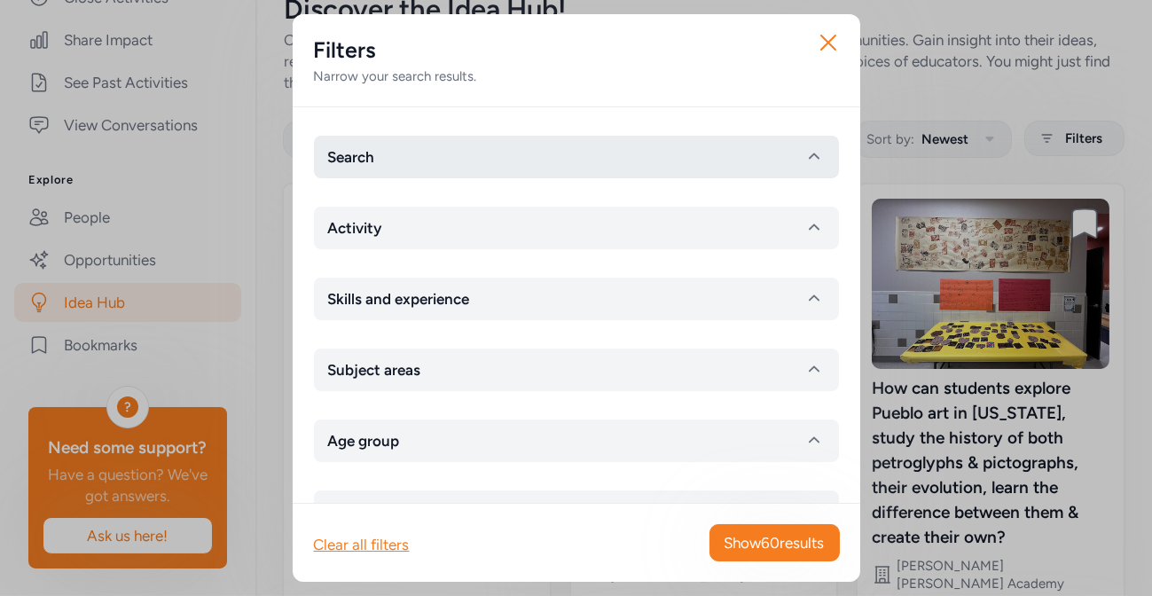
click at [811, 157] on icon "button" at bounding box center [813, 156] width 21 height 21
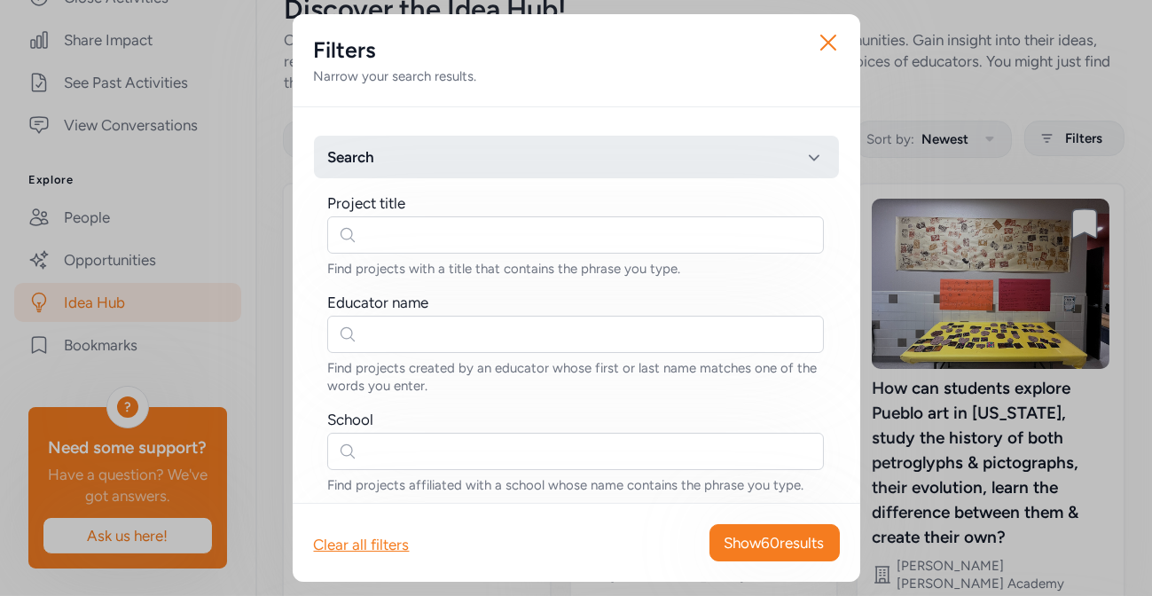
click at [818, 153] on icon "button" at bounding box center [813, 156] width 21 height 21
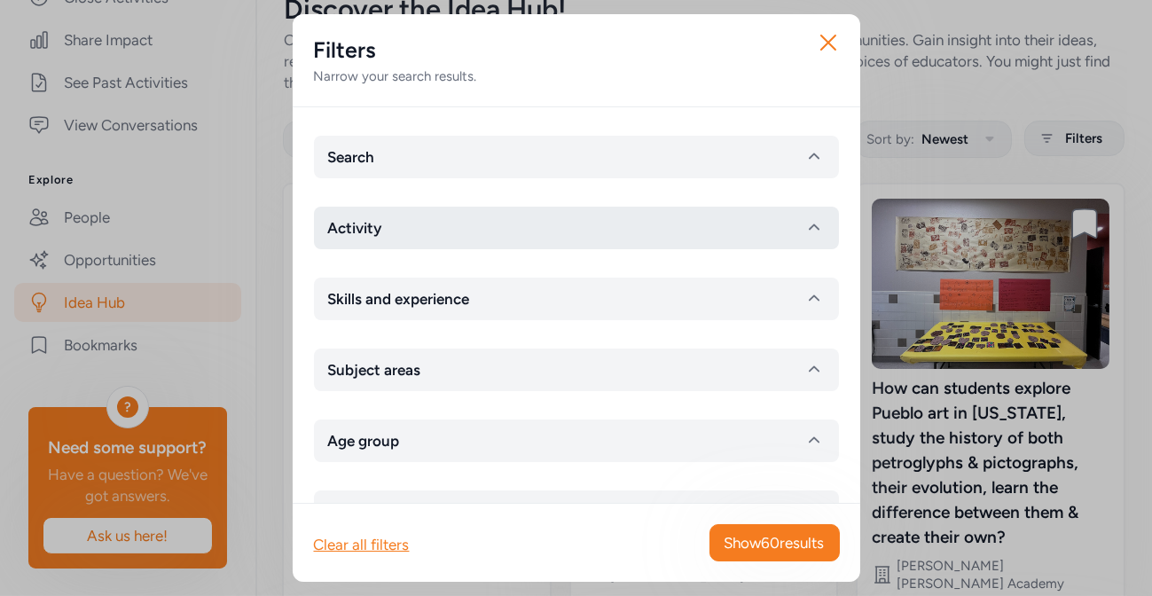
click at [810, 223] on icon "button" at bounding box center [813, 227] width 21 height 21
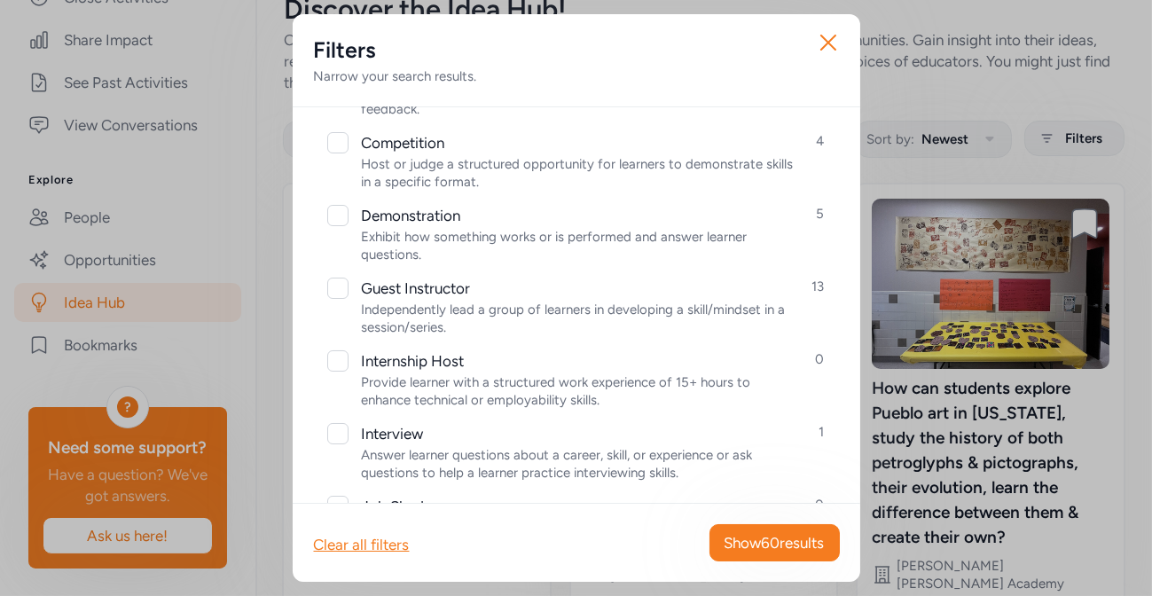
scroll to position [91, 0]
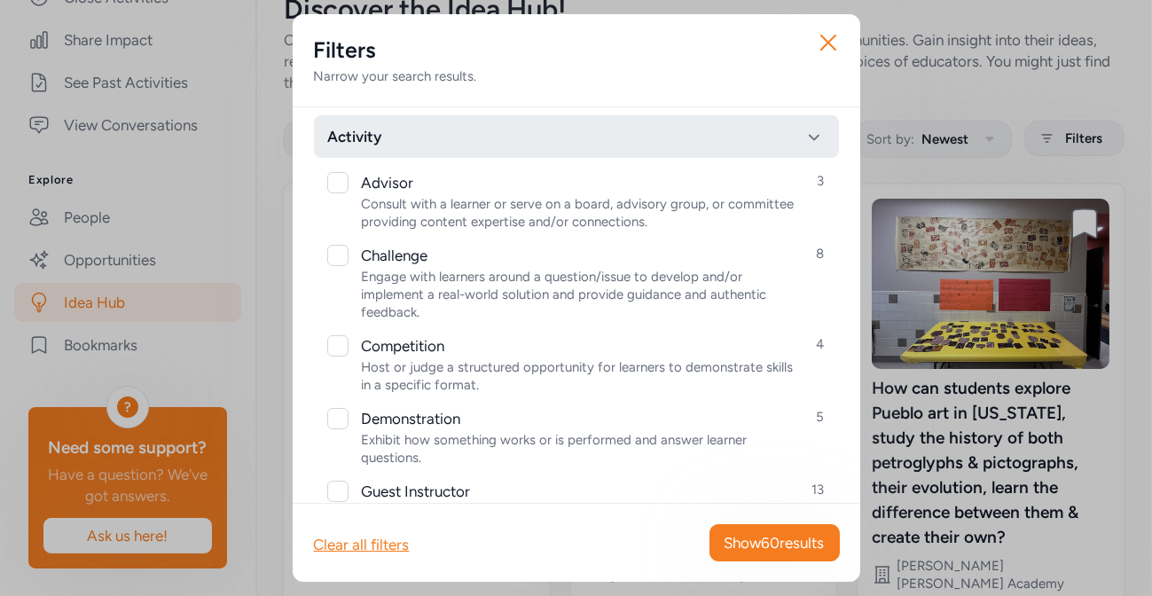
click at [810, 137] on icon "button" at bounding box center [813, 138] width 11 height 6
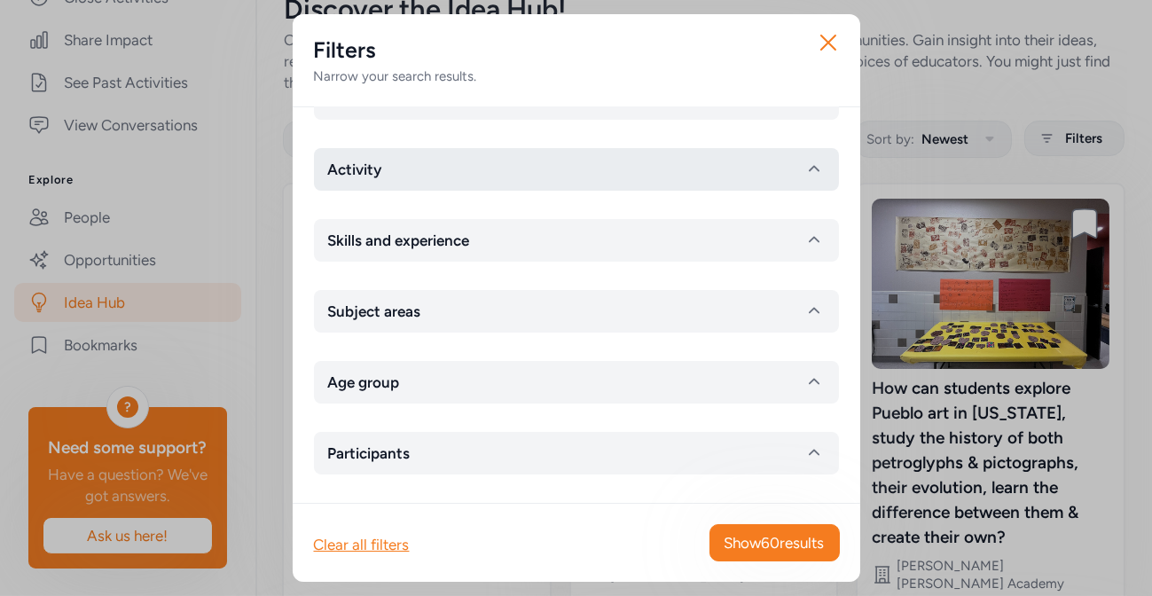
scroll to position [58, 0]
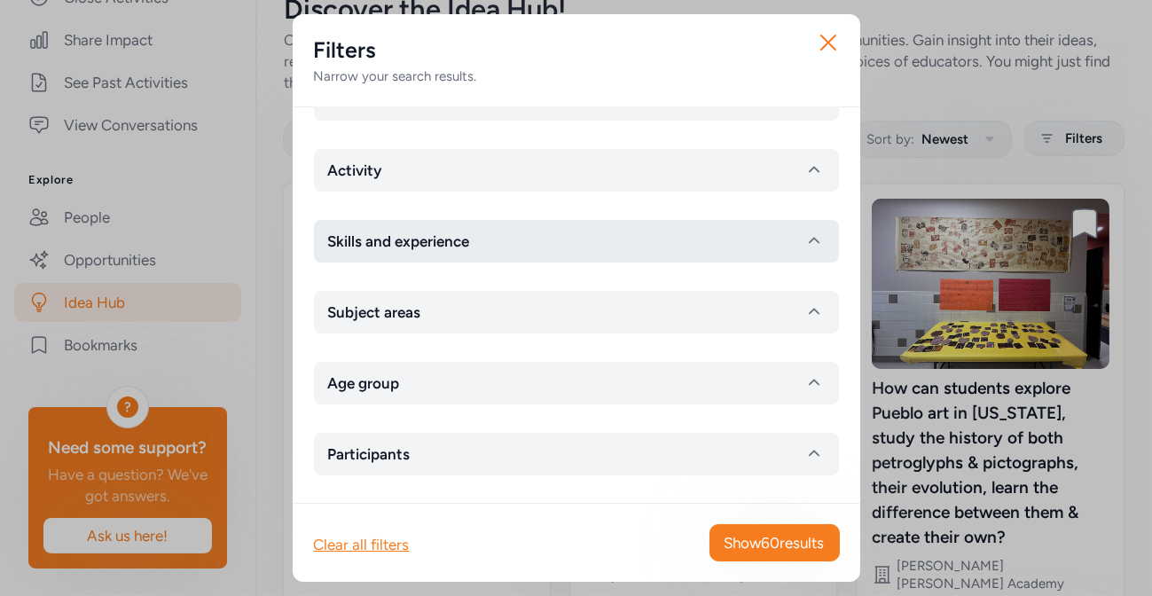
click at [812, 236] on icon "button" at bounding box center [813, 241] width 21 height 21
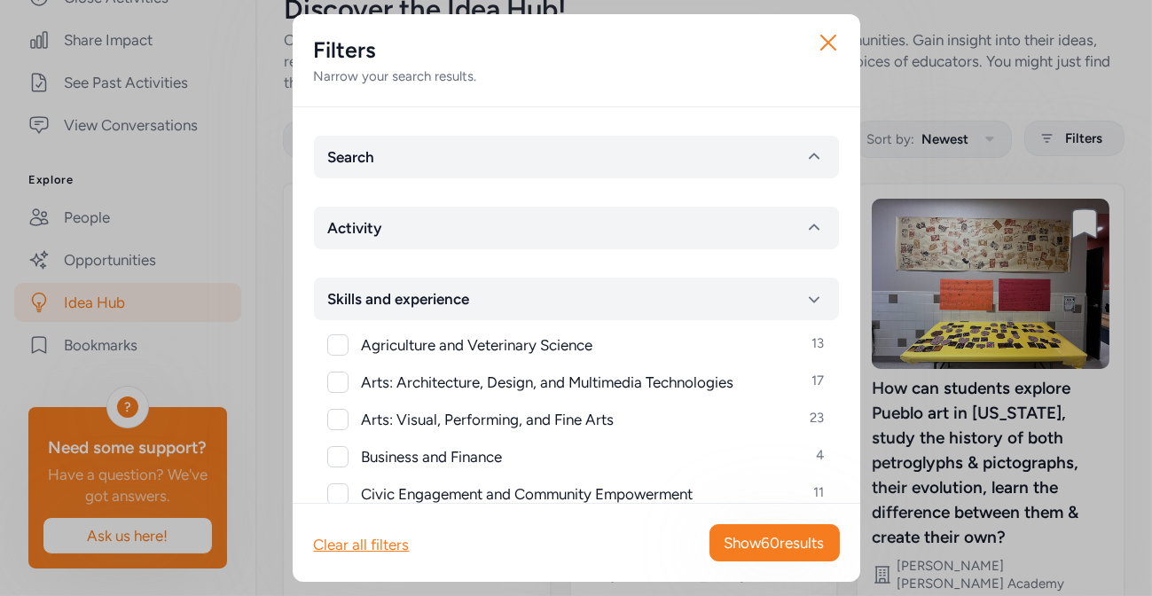
scroll to position [4, 0]
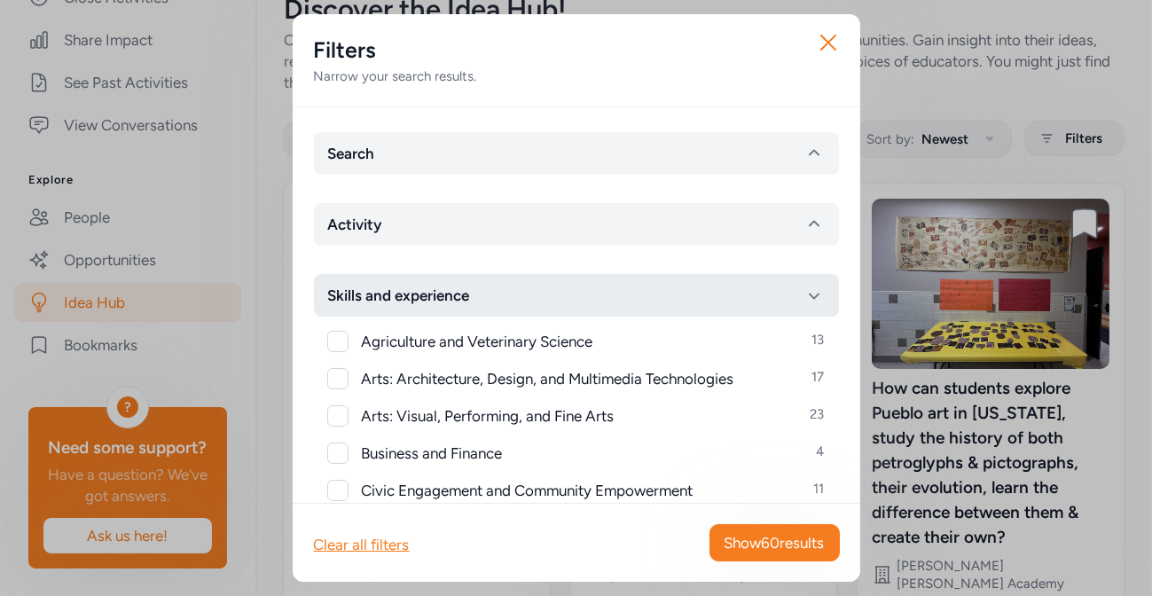
click at [812, 286] on icon "button" at bounding box center [813, 295] width 21 height 21
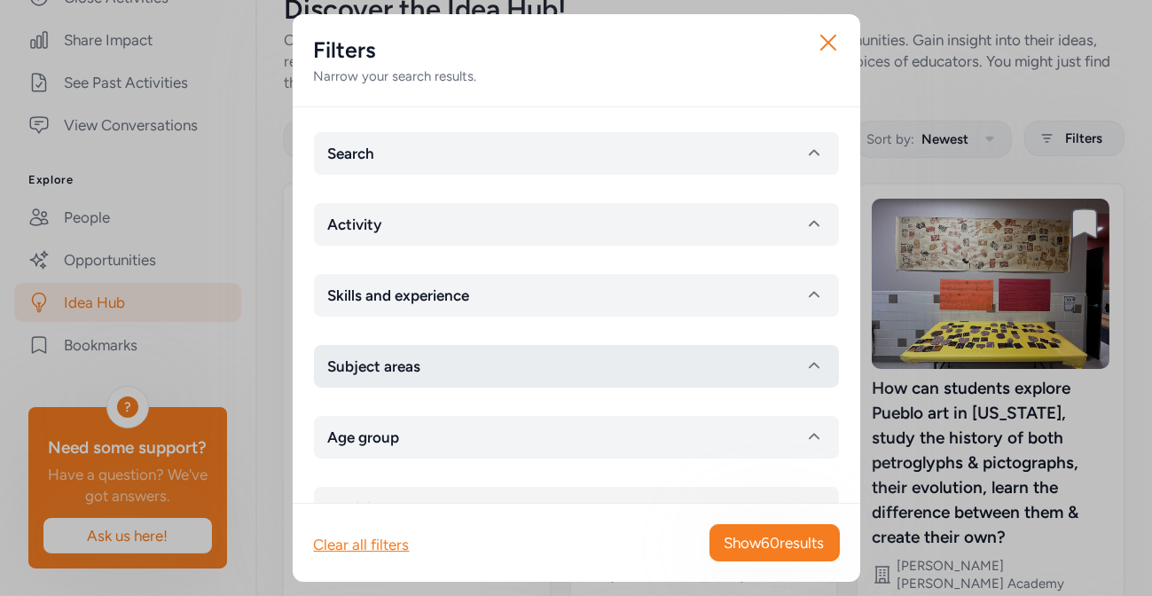
click at [807, 360] on icon "button" at bounding box center [813, 366] width 21 height 21
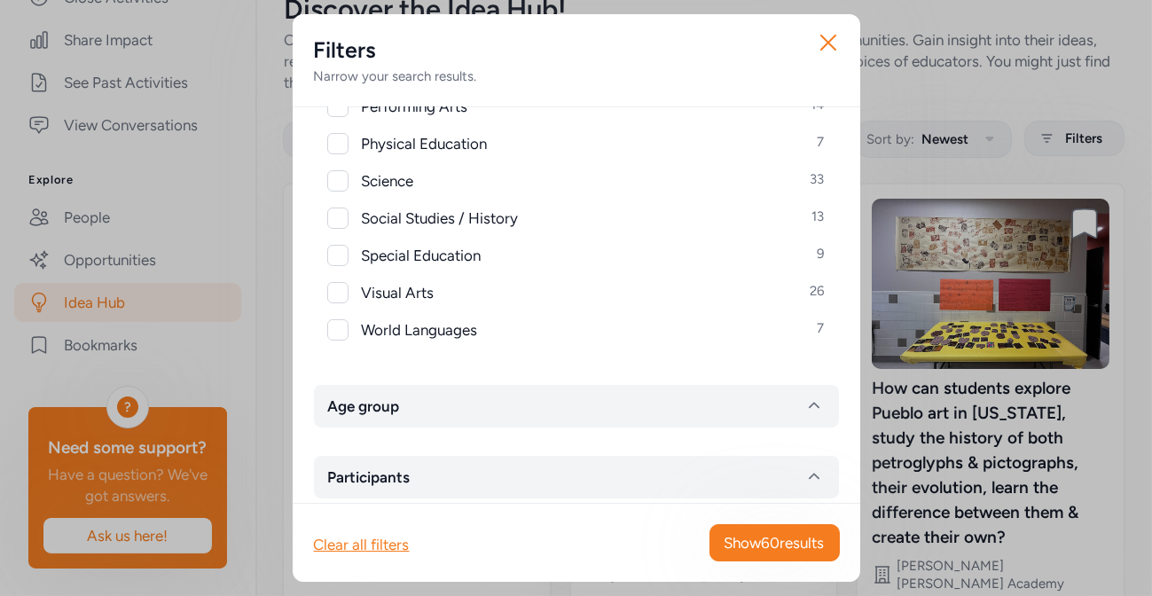
scroll to position [556, 0]
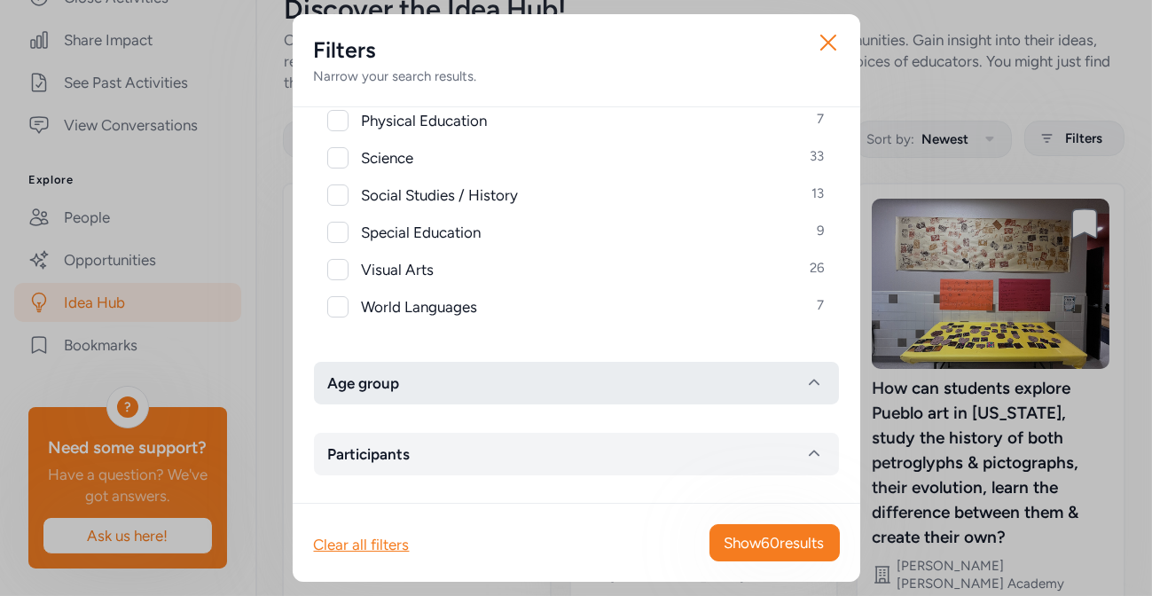
click at [694, 379] on button "Age group" at bounding box center [576, 383] width 525 height 43
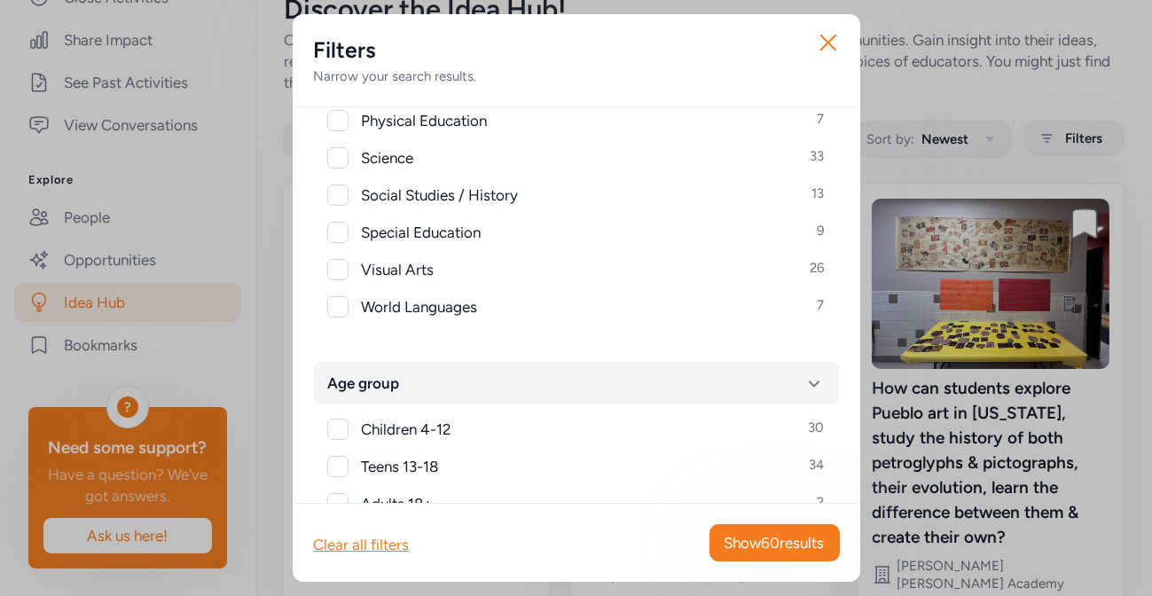
click at [337, 428] on div at bounding box center [337, 429] width 21 height 21
checkbox input "true"
click at [750, 541] on span "Show 30 results" at bounding box center [774, 542] width 99 height 21
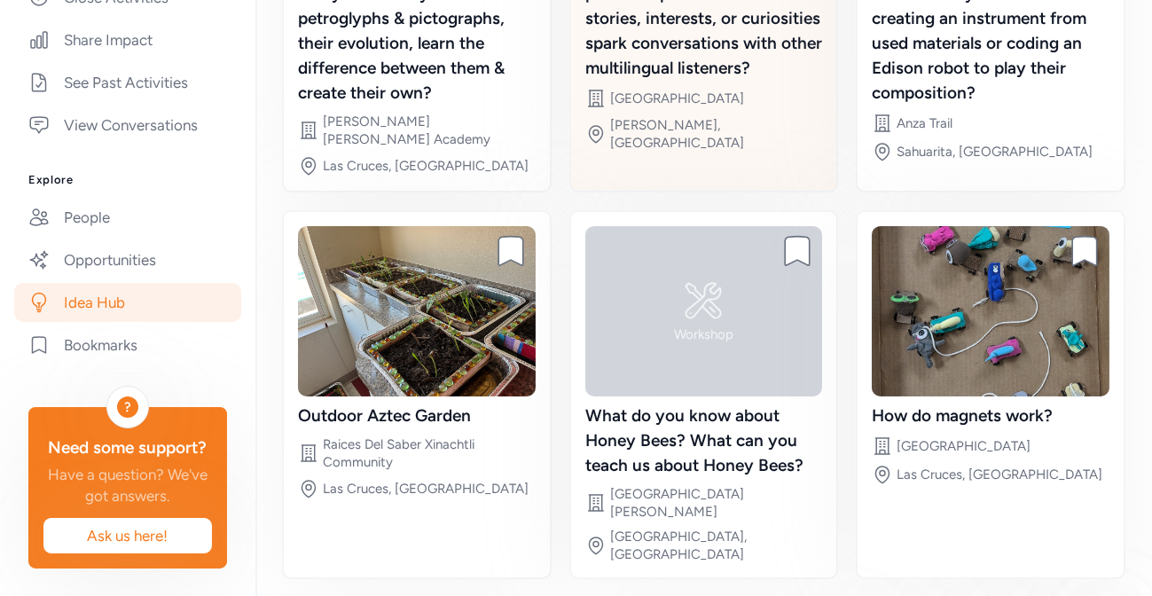
scroll to position [507, 0]
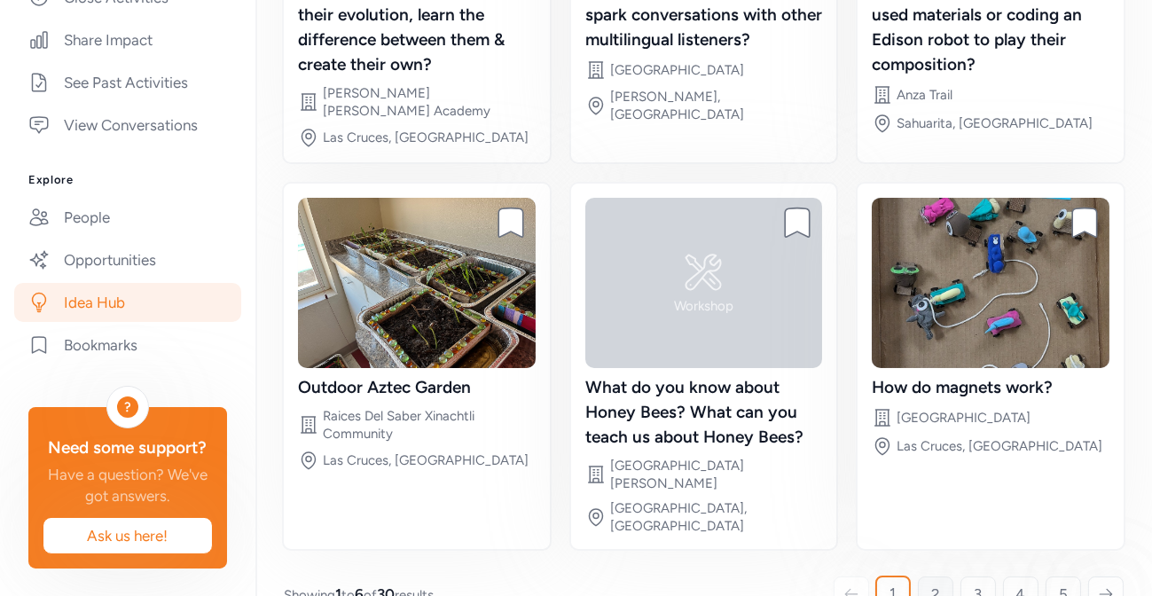
click at [930, 576] on link "2" at bounding box center [935, 593] width 35 height 35
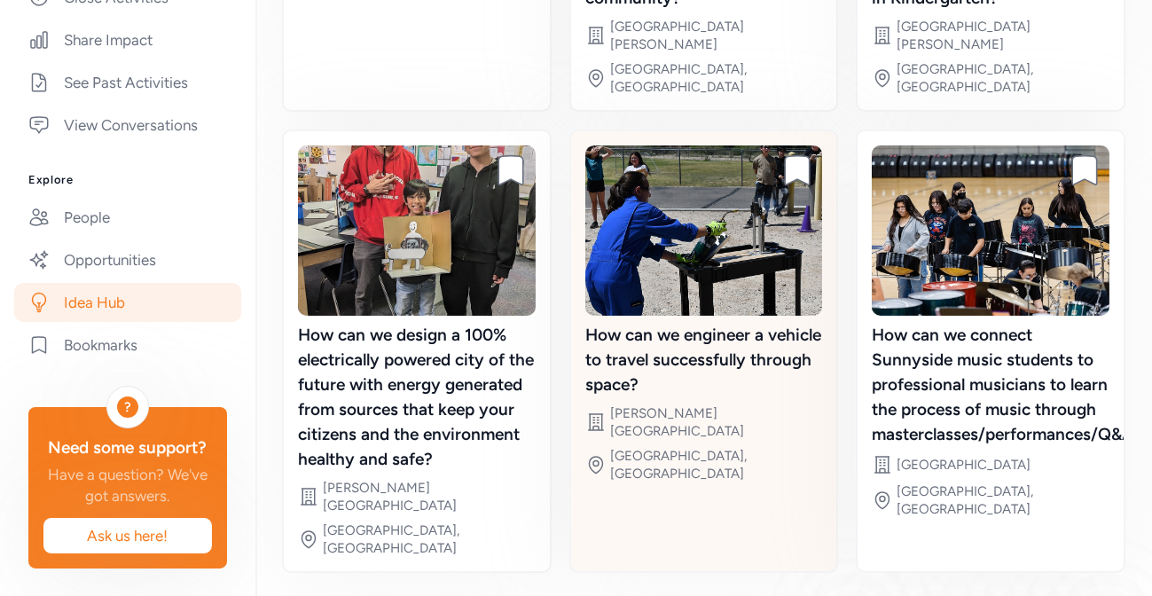
scroll to position [557, 0]
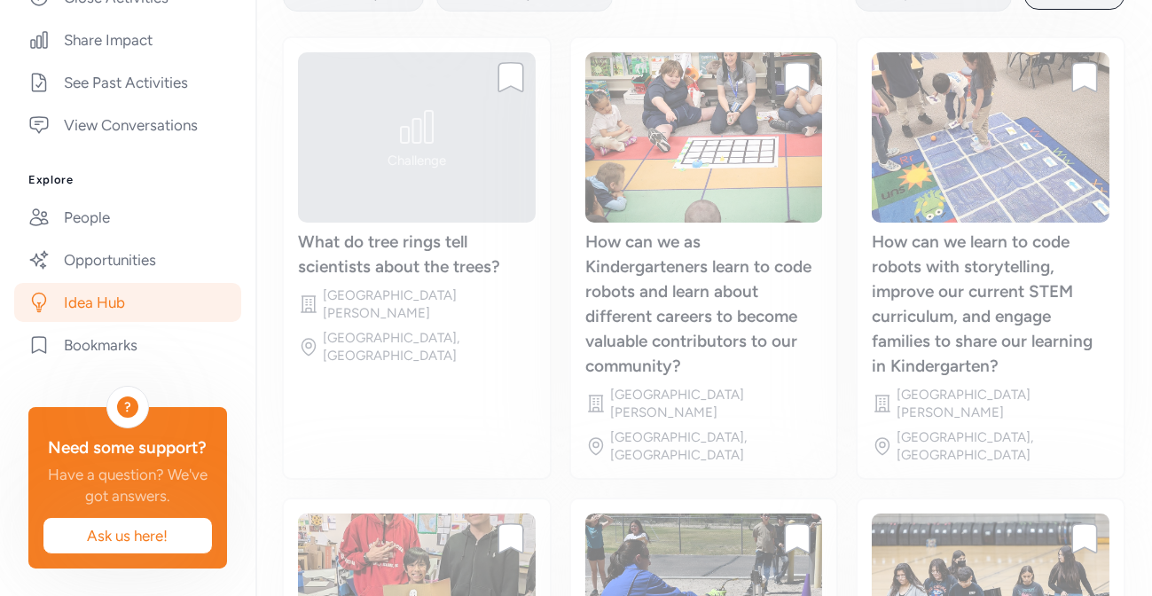
scroll to position [155, 0]
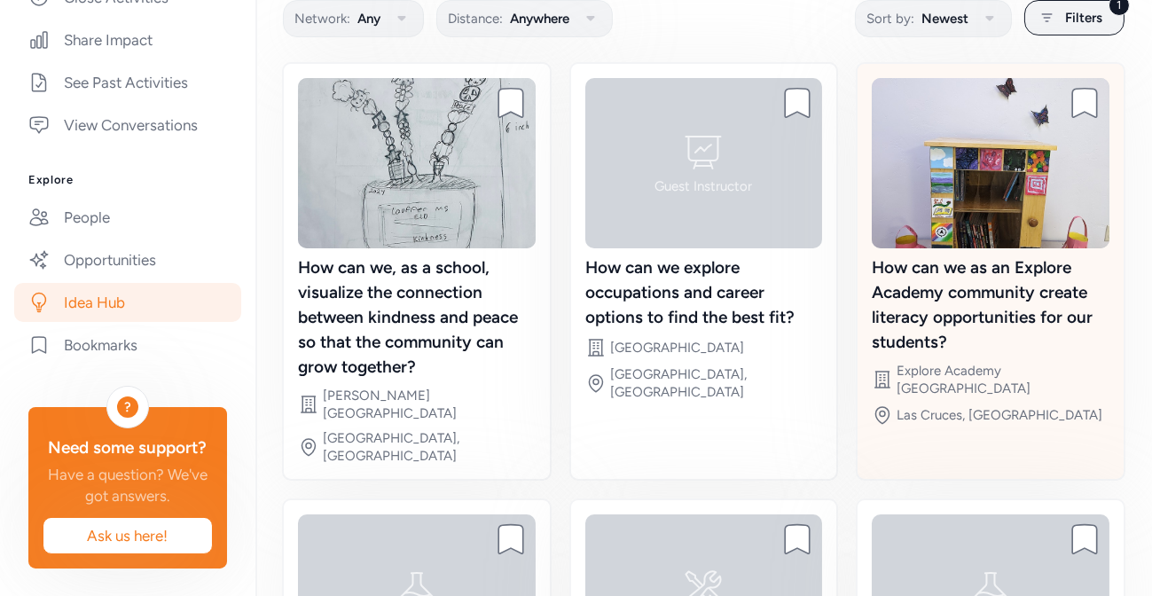
click at [992, 316] on div "How can we as an Explore Academy community create literacy opportunities for ou…" at bounding box center [991, 304] width 238 height 99
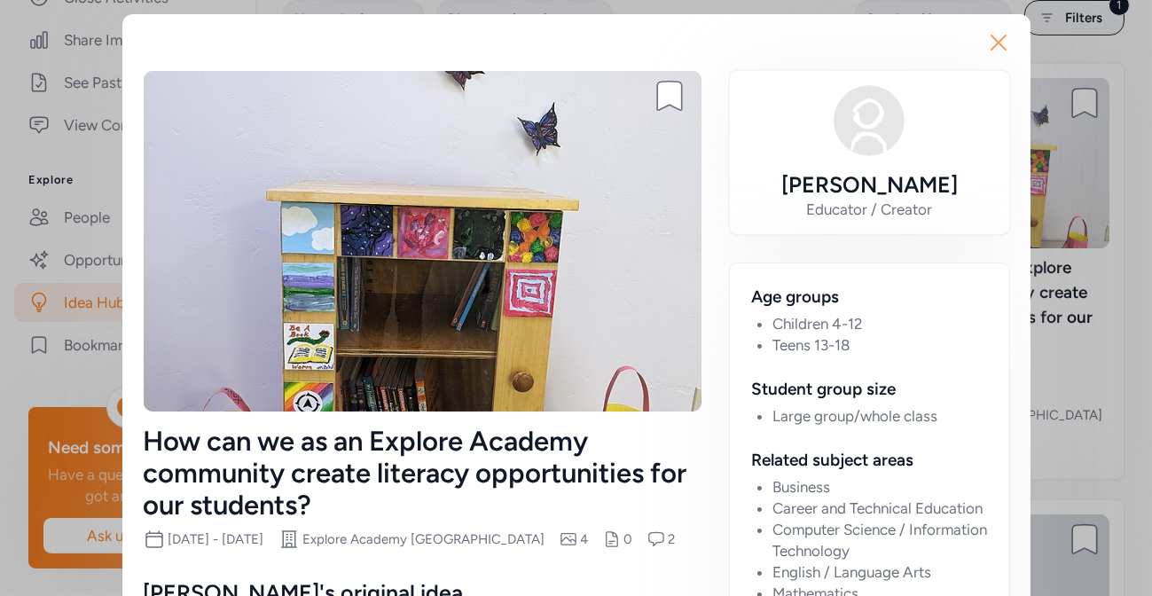
click at [997, 36] on icon "button" at bounding box center [998, 42] width 28 height 28
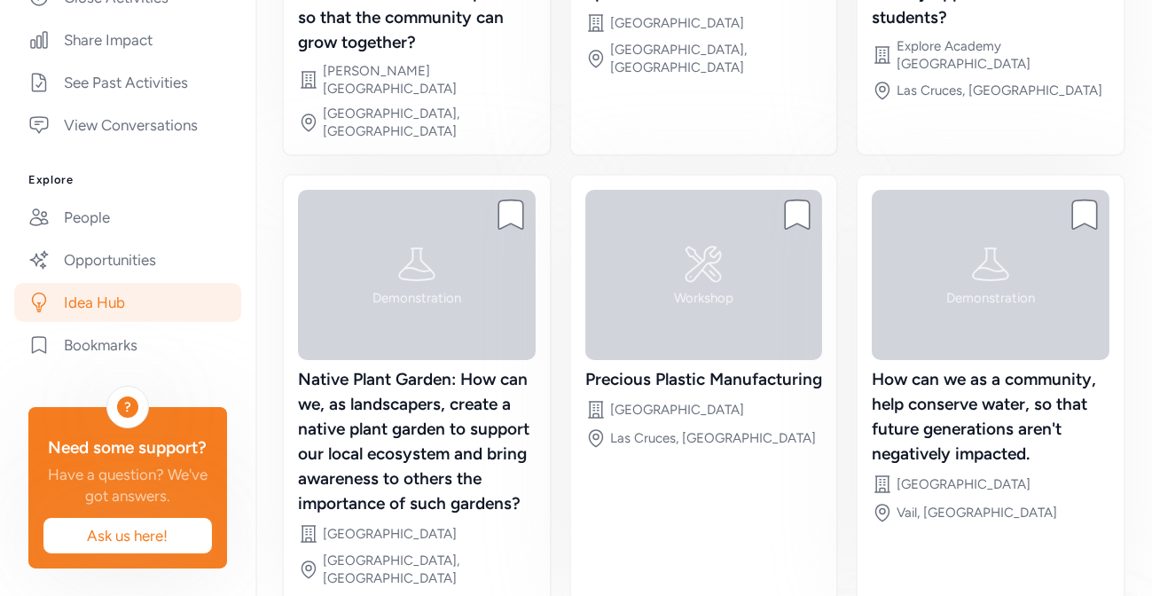
scroll to position [546, 0]
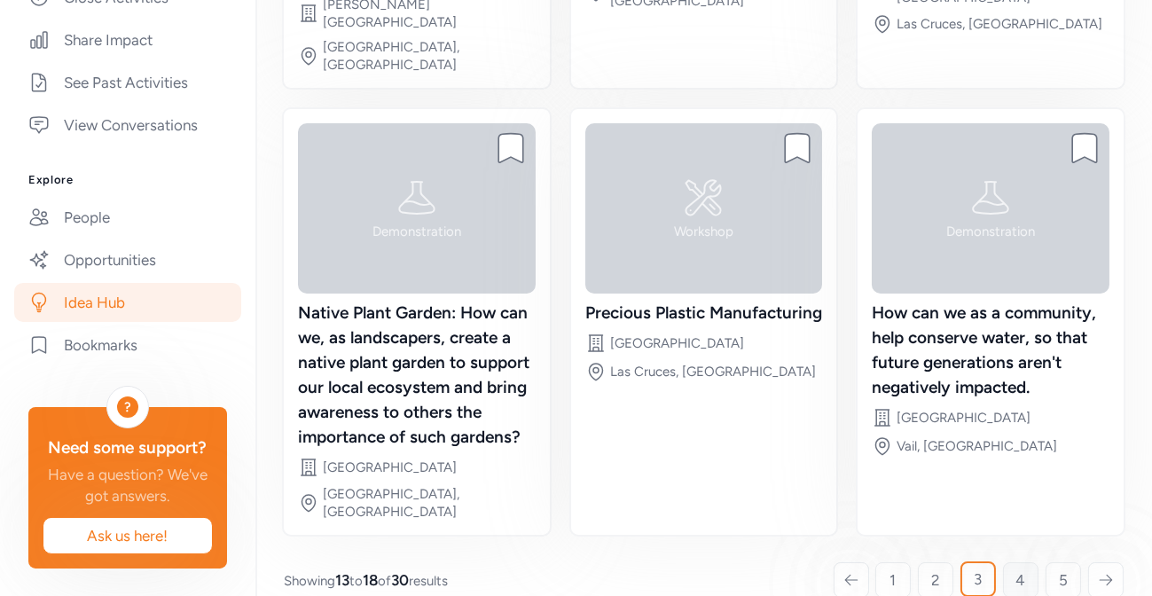
click at [1016, 569] on span "4" at bounding box center [1021, 579] width 10 height 21
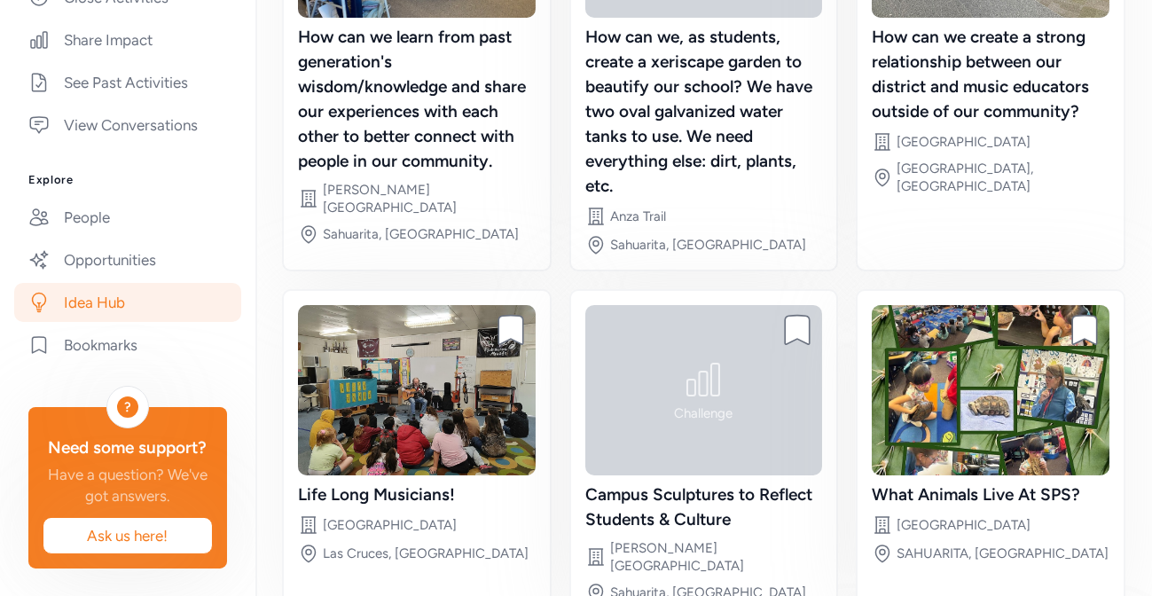
scroll to position [458, 0]
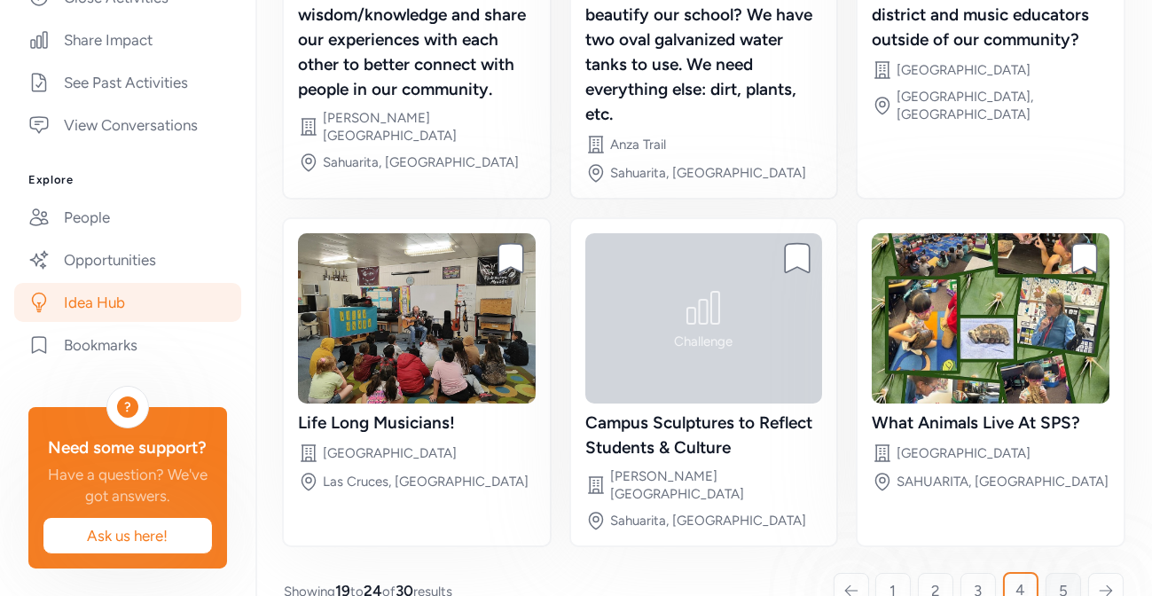
click at [1067, 580] on span "5" at bounding box center [1063, 590] width 9 height 21
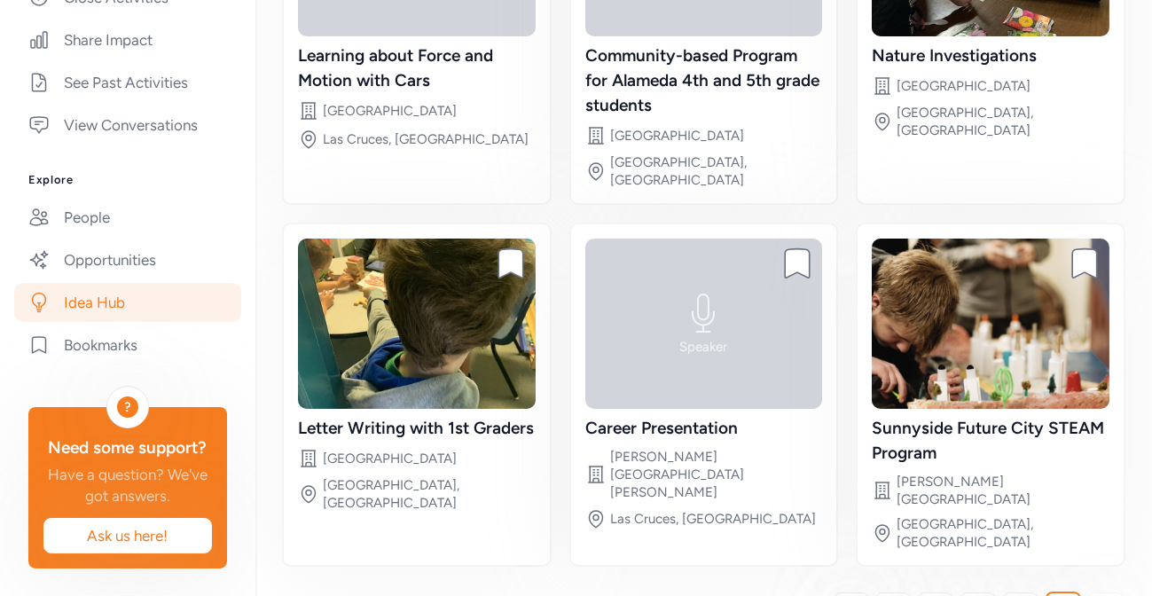
scroll to position [383, 0]
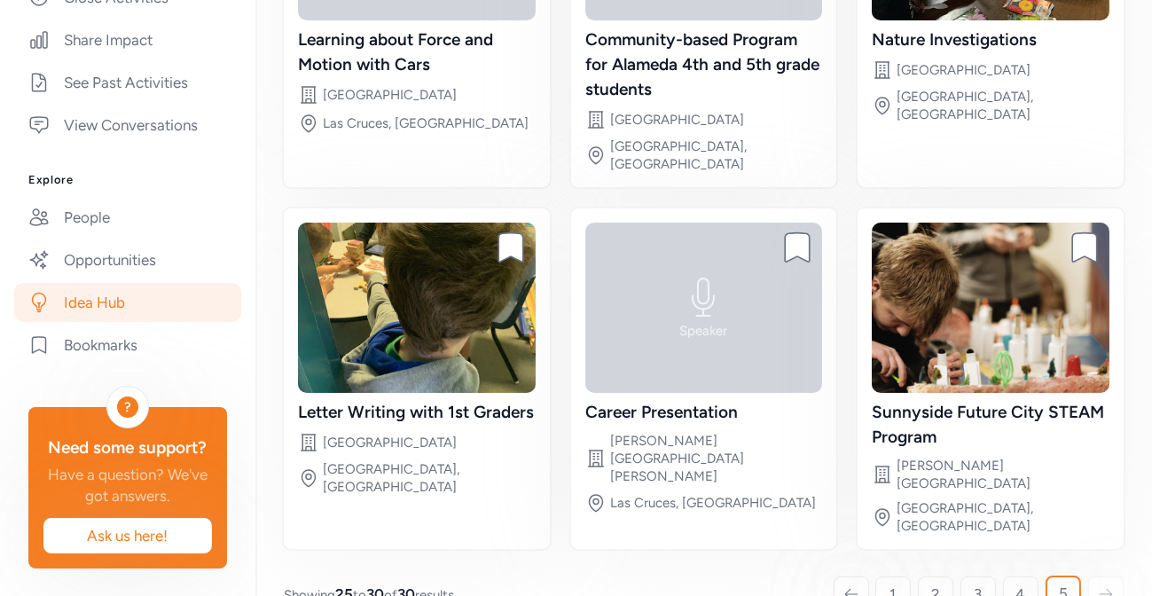
click at [1112, 585] on icon at bounding box center [1106, 594] width 16 height 18
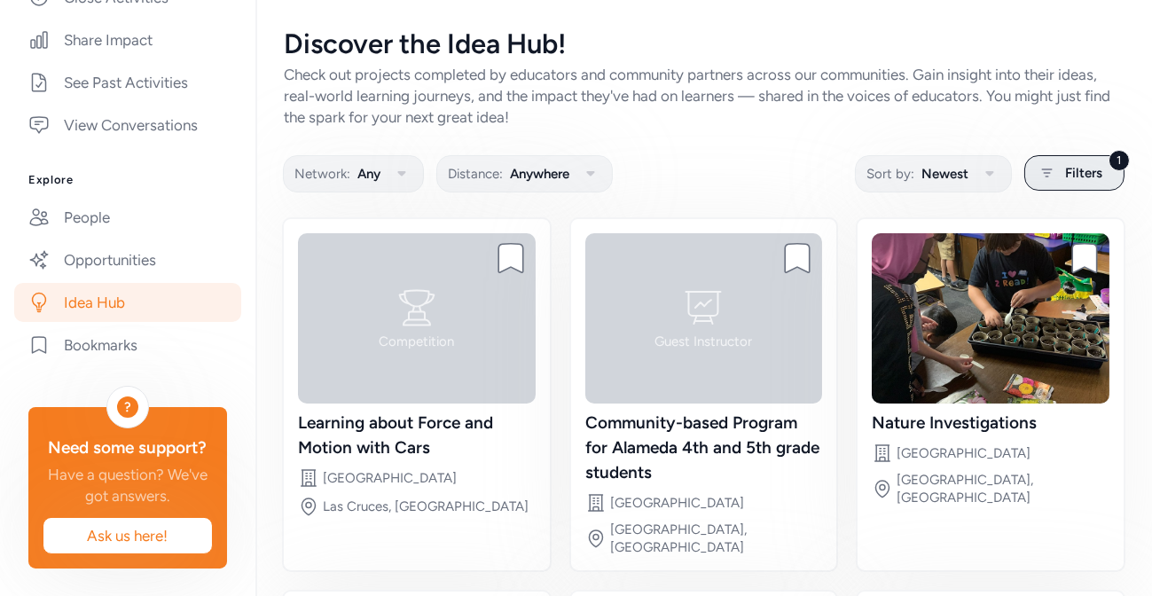
click at [1068, 177] on span "Filters" at bounding box center [1083, 172] width 37 height 21
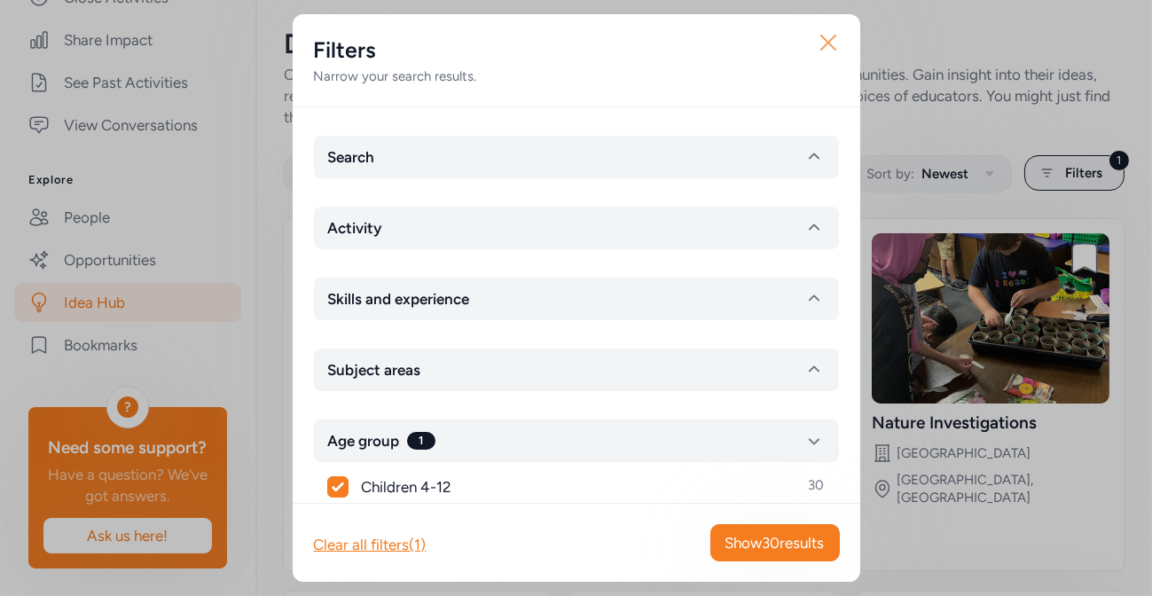
click at [828, 43] on icon "button" at bounding box center [828, 42] width 14 height 14
